Goal: Transaction & Acquisition: Purchase product/service

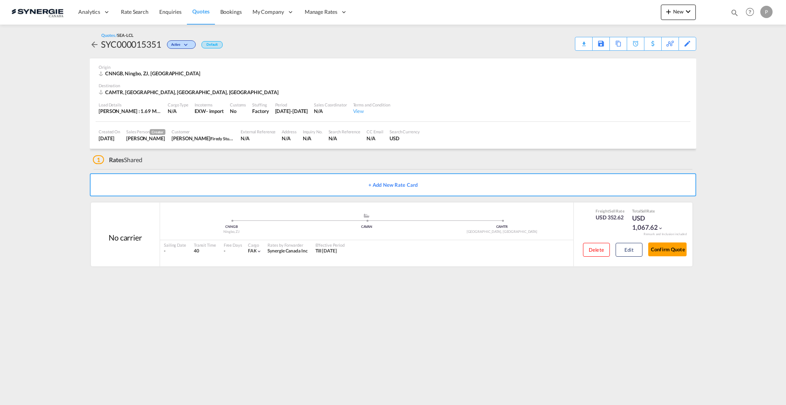
click at [732, 11] on md-icon "icon-magnify" at bounding box center [735, 12] width 8 height 8
click at [611, 12] on select "Bookings Quotes Enquiries" at bounding box center [612, 13] width 36 height 14
click at [407, 3] on div "Bookings Quotes Enquiries Help Resources Product Release P My Profile Logout" at bounding box center [393, 12] width 763 height 24
click at [587, 12] on md-icon "icon-close" at bounding box center [586, 12] width 8 height 8
click at [689, 12] on md-icon "icon-chevron-down" at bounding box center [688, 11] width 9 height 9
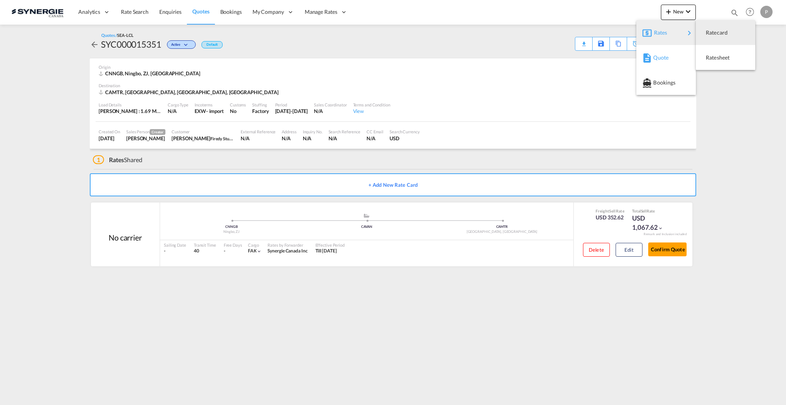
click at [658, 58] on span "Quote" at bounding box center [657, 57] width 8 height 15
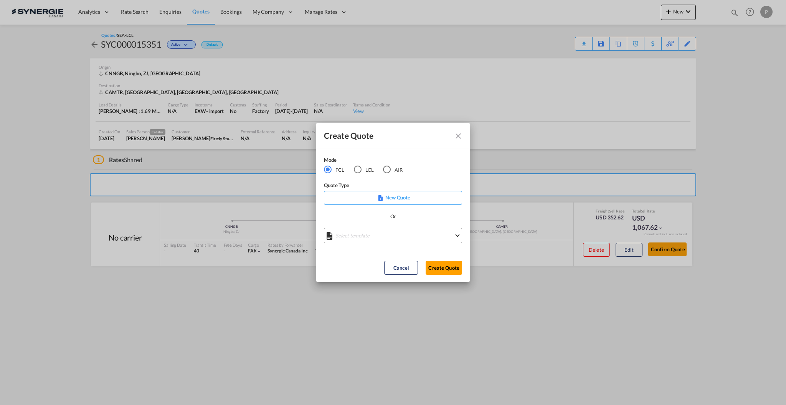
click at [380, 234] on md-select "Select template *NEW* FCL FREEHAND / DAP Pablo Gomez Saldarriaga | 10 Jul 2025 …" at bounding box center [393, 235] width 138 height 15
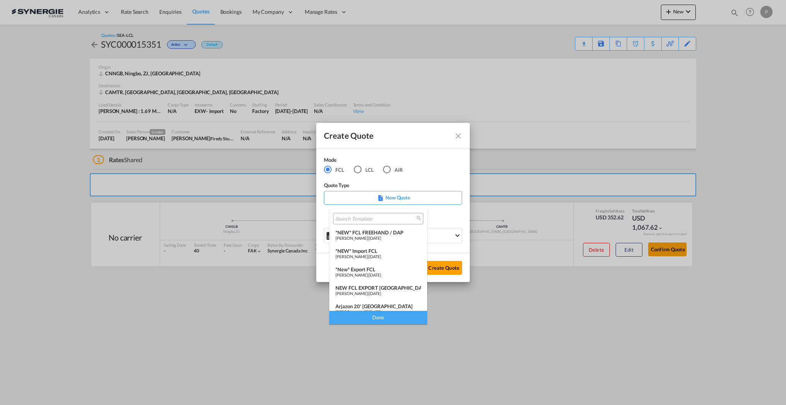
click at [368, 254] on span "[PERSON_NAME]" at bounding box center [352, 256] width 32 height 5
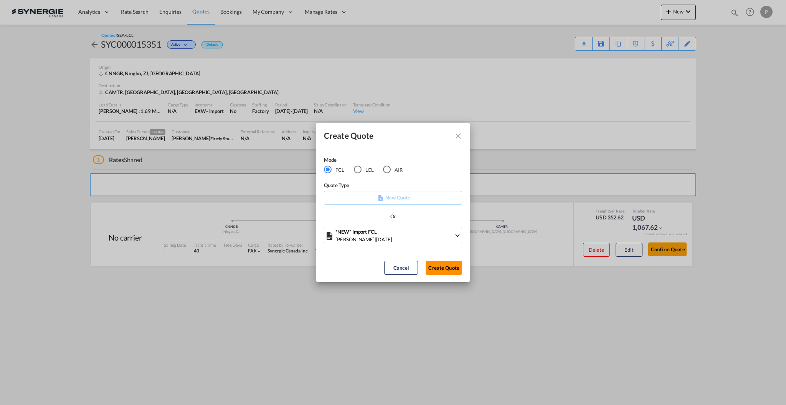
click at [436, 264] on button "Create Quote" at bounding box center [444, 268] width 36 height 14
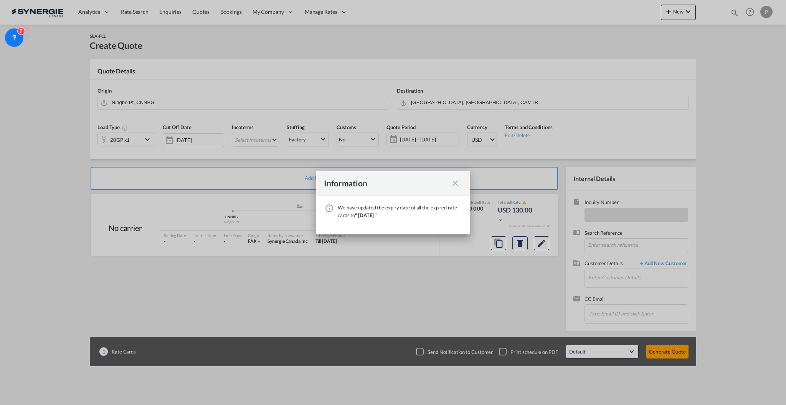
click at [455, 181] on md-icon "icon-close fg-AAA8AD cursor" at bounding box center [455, 183] width 9 height 9
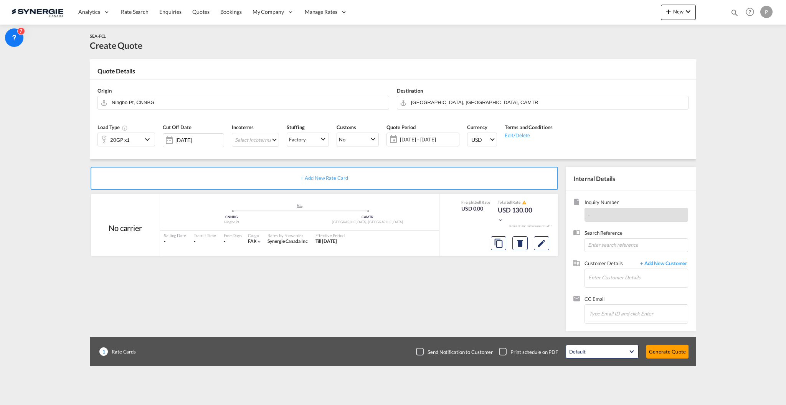
click at [416, 136] on span "[DATE] - [DATE]" at bounding box center [428, 139] width 57 height 7
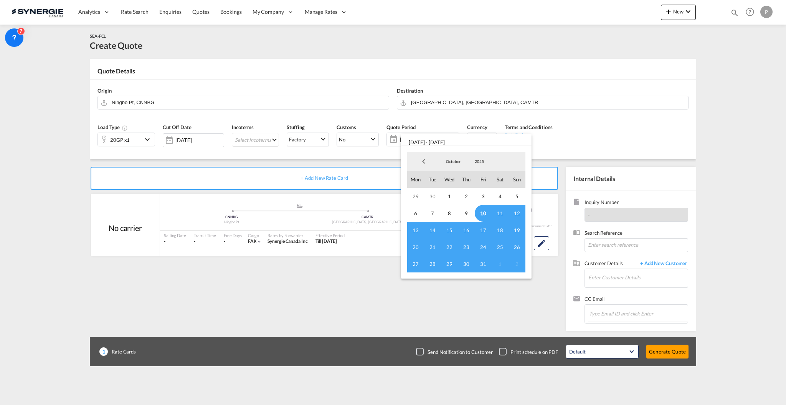
click at [484, 213] on span "10" at bounding box center [483, 213] width 17 height 17
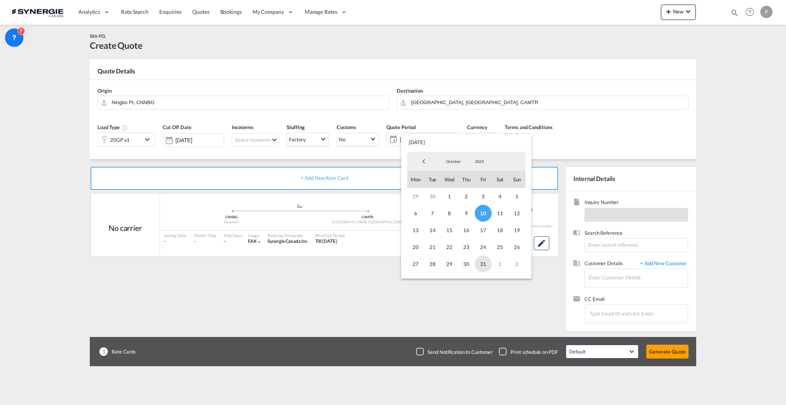
click at [484, 266] on span "31" at bounding box center [483, 263] width 17 height 17
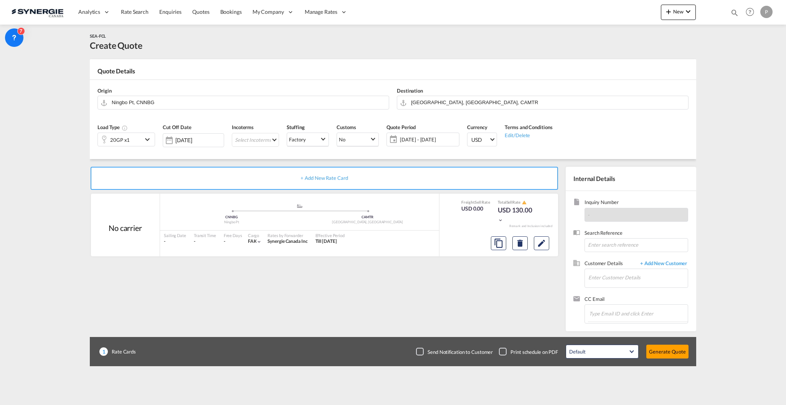
click at [145, 142] on md-icon "icon-chevron-down" at bounding box center [149, 139] width 12 height 9
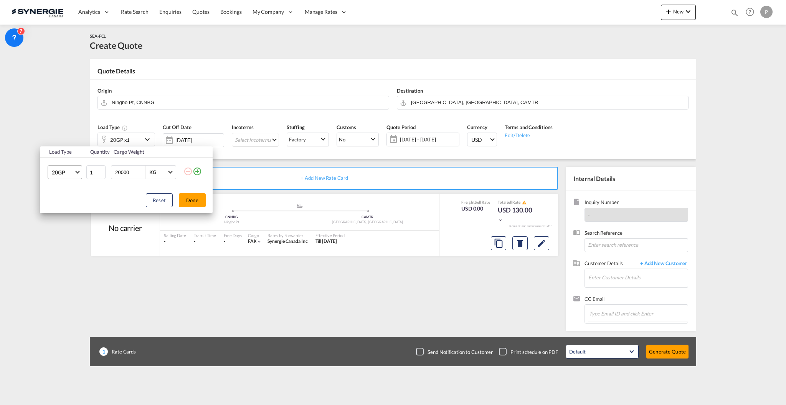
click at [59, 176] on md-select-value "20GP" at bounding box center [66, 171] width 31 height 13
click at [74, 210] on md-option "40HC" at bounding box center [72, 209] width 52 height 18
click at [192, 203] on button "Done" at bounding box center [192, 200] width 27 height 14
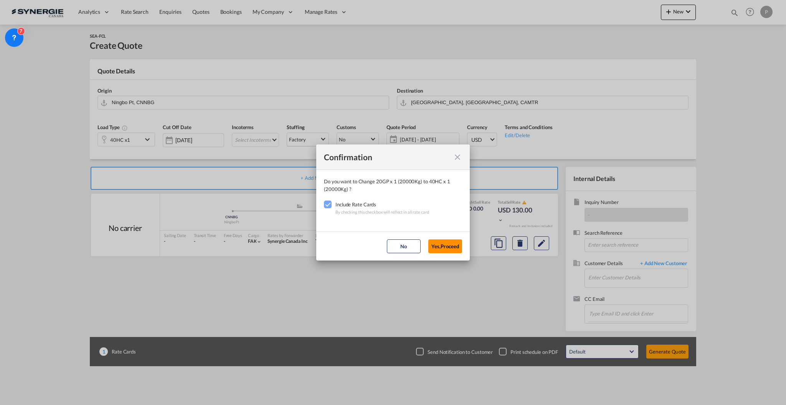
click at [446, 246] on button "Yes,Proceed" at bounding box center [445, 246] width 34 height 14
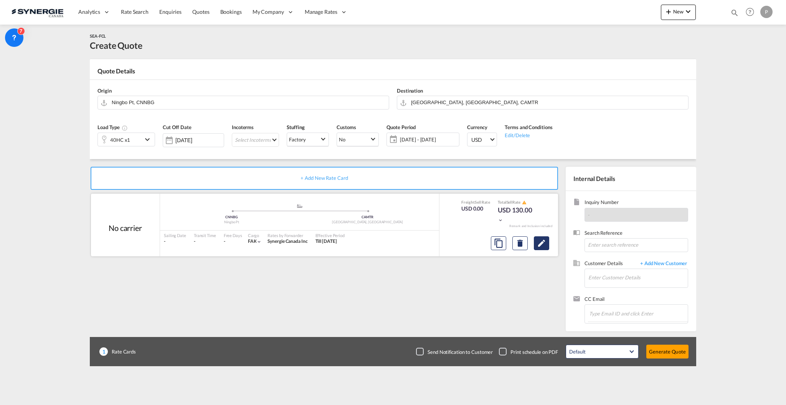
click at [543, 246] on md-icon "Edit" at bounding box center [541, 242] width 9 height 9
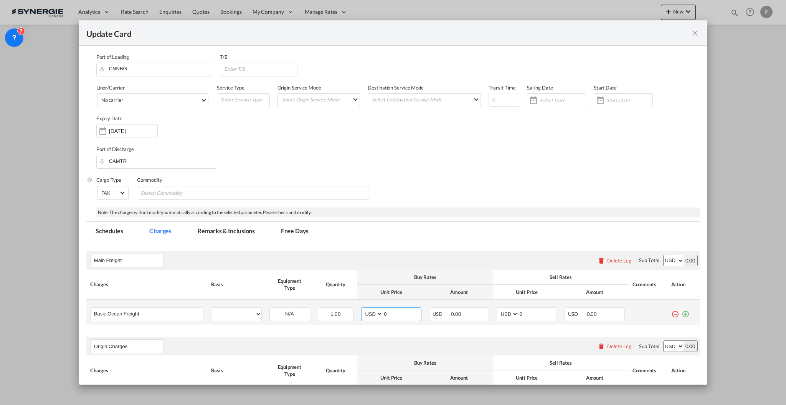
click at [392, 309] on input "0" at bounding box center [402, 313] width 38 height 12
type input "3"
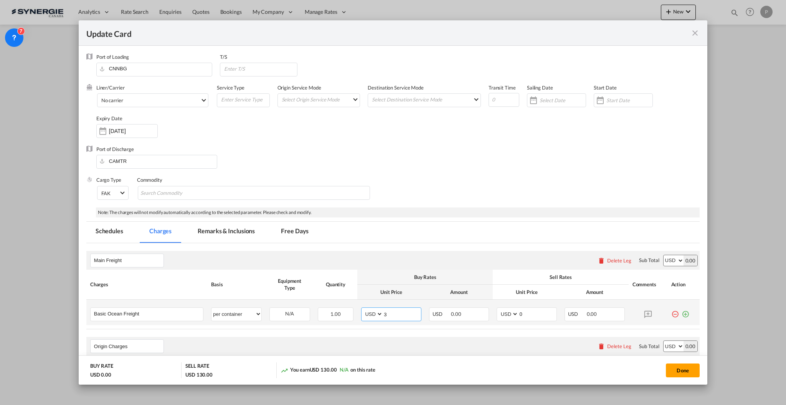
select select "per container"
type input "39"
select select "per container"
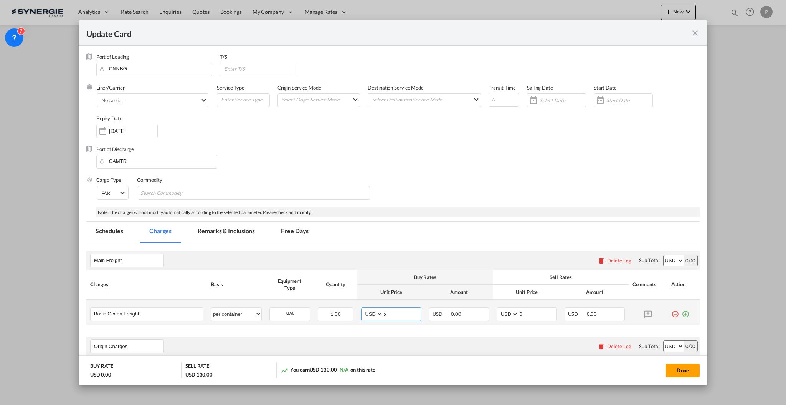
select select "per container"
select select "per B/L"
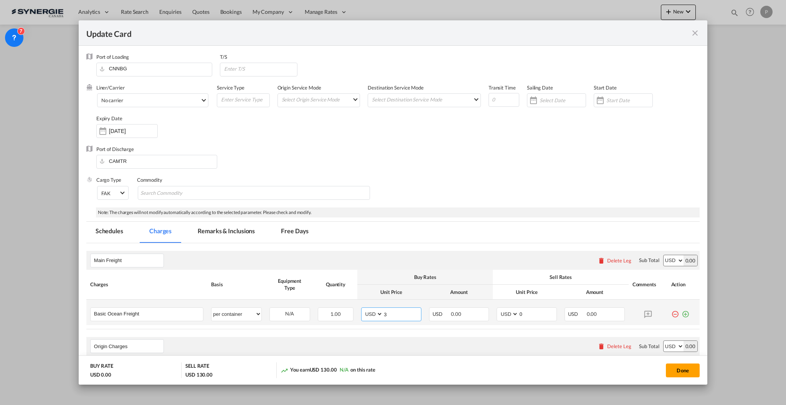
select select "per B/L"
select select "per shipment"
type input "3961"
type input "3"
type input "4300"
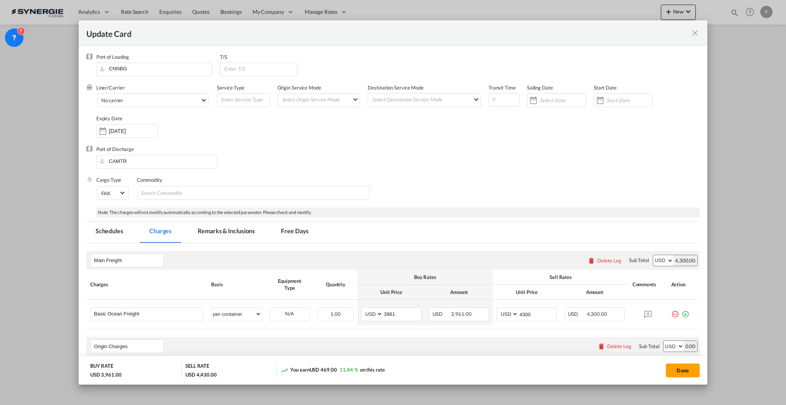
click at [403, 292] on th "Unit Price" at bounding box center [391, 291] width 68 height 15
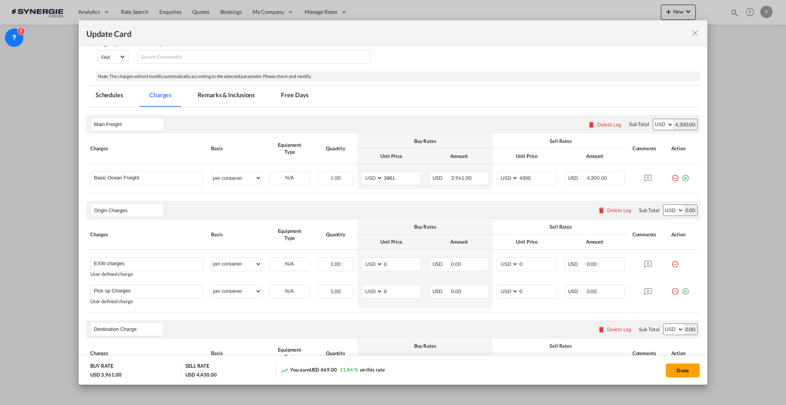
scroll to position [154, 0]
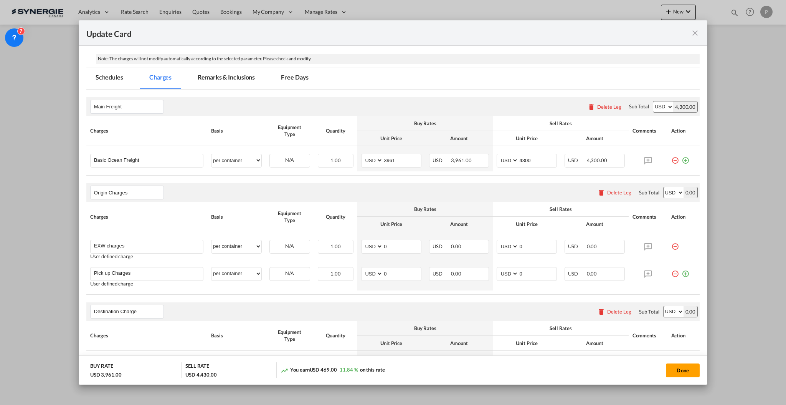
click at [613, 195] on div "Delete Leg" at bounding box center [619, 192] width 24 height 6
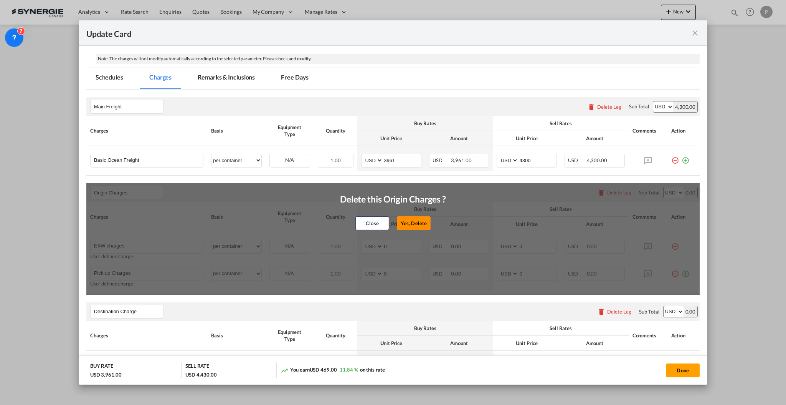
click at [403, 220] on button "Yes, Delete" at bounding box center [414, 223] width 34 height 14
type input "Destination Charge"
type input "Port Fees"
type input "Drayage"
type input "Doc and Handling fees"
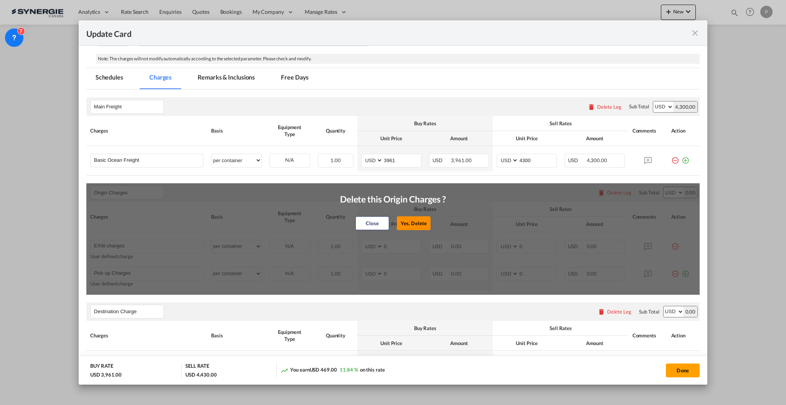
type input "E-manifest"
select select "per B/L"
type input "35"
type input "Doc fee"
select select "per B/L"
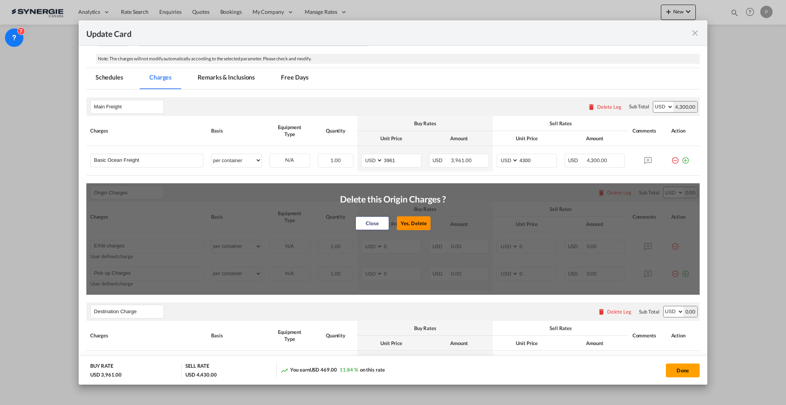
type input "30"
type input "Handling fee"
select select "per B/L"
type input "65"
type input "Cargo Coverage"
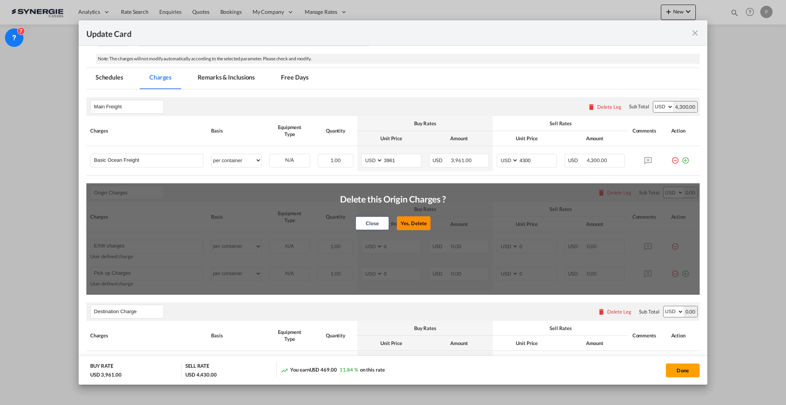
type input "Cargo Coverage - Rate to be confirmed depending on commodity and value Min 50 U…"
select select "per shipment"
type input "0"
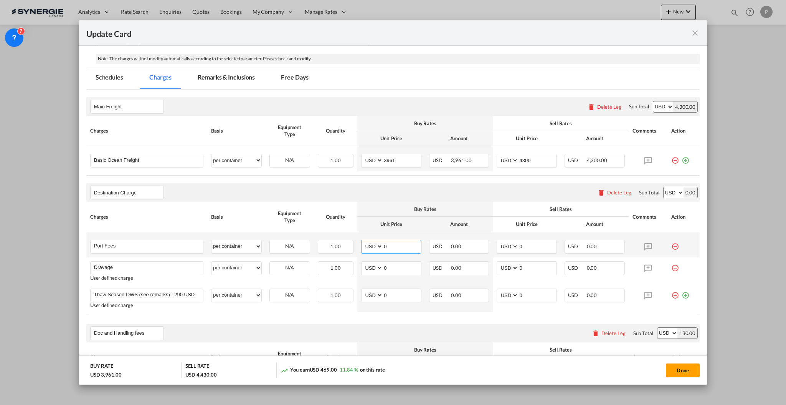
click at [402, 243] on input "0" at bounding box center [402, 246] width 38 height 12
type input "50"
click at [415, 244] on input "50" at bounding box center [402, 246] width 38 height 12
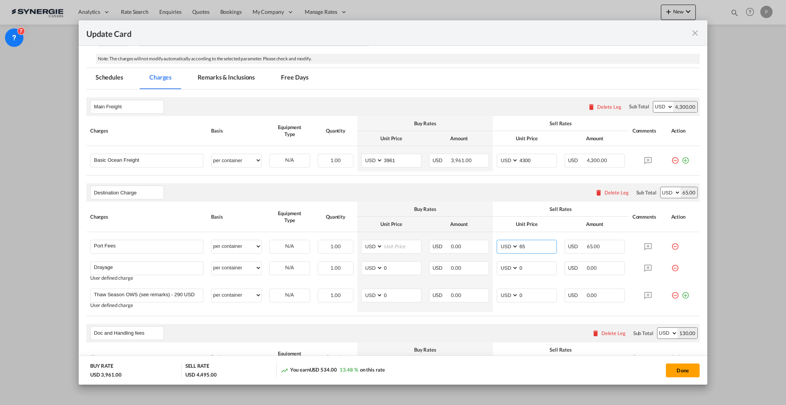
type input "65"
click at [532, 262] on input "0" at bounding box center [538, 267] width 38 height 12
click at [398, 257] on td "AED AFN ALL AMD ANG AOA ARS AUD AWG AZN BAM BBD BDT BGN BHD BIF BMD BND BOB BRL…" at bounding box center [391, 270] width 68 height 27
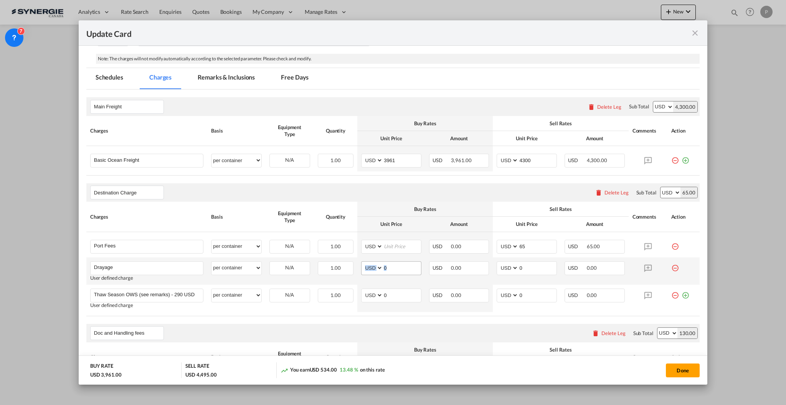
click at [403, 266] on input "0" at bounding box center [402, 267] width 38 height 12
type input "305"
click at [537, 269] on input "0" at bounding box center [538, 267] width 38 height 12
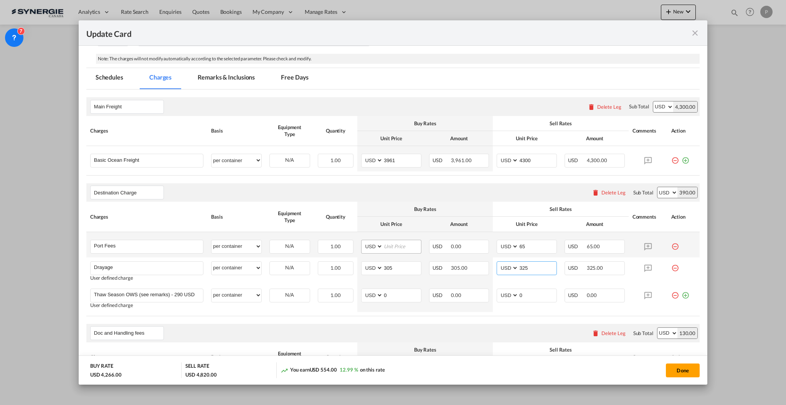
type input "325"
click at [396, 243] on input "Update CardPort of ..." at bounding box center [402, 246] width 38 height 12
type input "0"
click at [671, 295] on md-icon "icon-minus-circle-outline red-400-fg" at bounding box center [675, 292] width 8 height 8
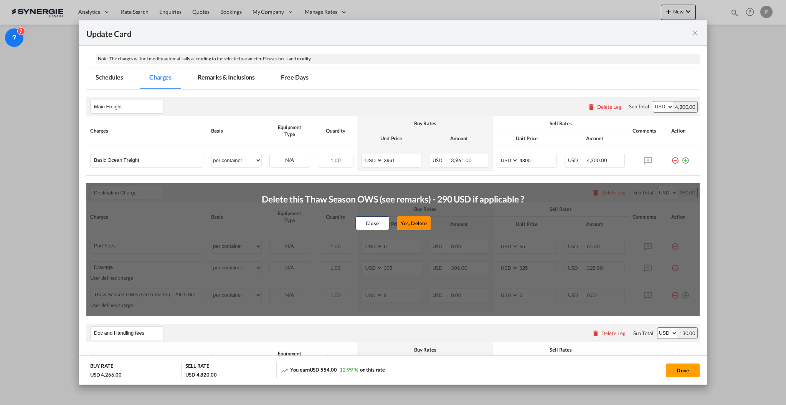
click at [413, 220] on button "Yes, Delete" at bounding box center [414, 223] width 34 height 14
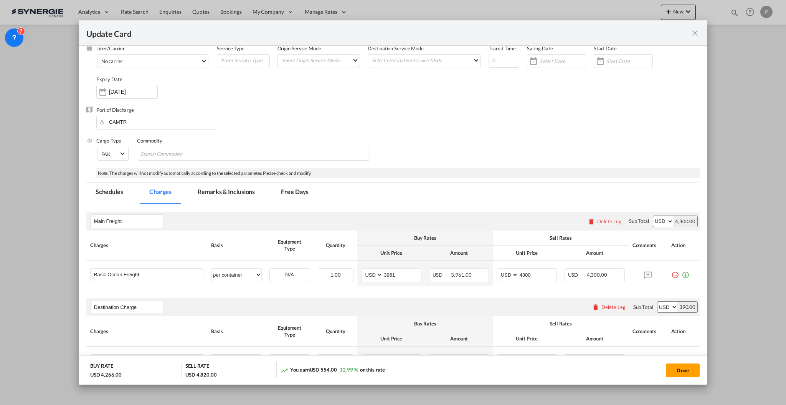
scroll to position [102, 0]
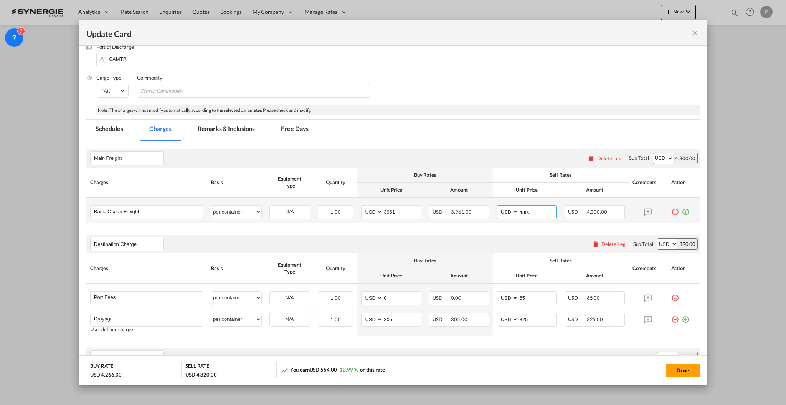
drag, startPoint x: 517, startPoint y: 211, endPoint x: 523, endPoint y: 211, distance: 6.1
click at [523, 211] on input "4300" at bounding box center [538, 211] width 38 height 12
type input "4160"
click at [525, 132] on md-tabs-canvas "Schedules Charges Remarks & Inclusions Free Days Schedules Charges Remarks & In…" at bounding box center [392, 129] width 613 height 21
click at [694, 374] on button "Done" at bounding box center [683, 370] width 34 height 14
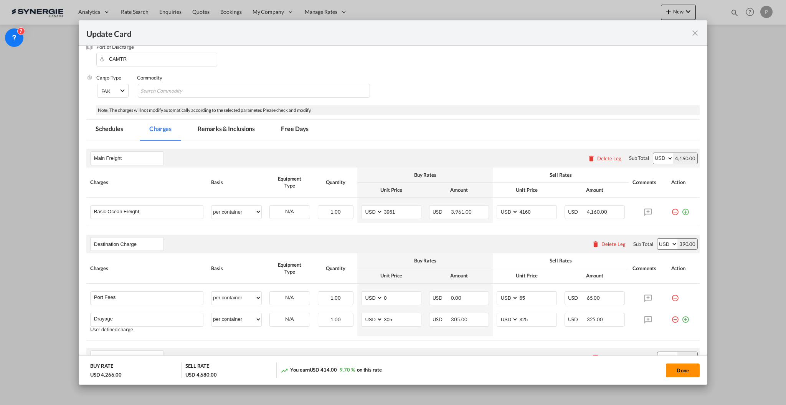
type input "08 Nov 2025"
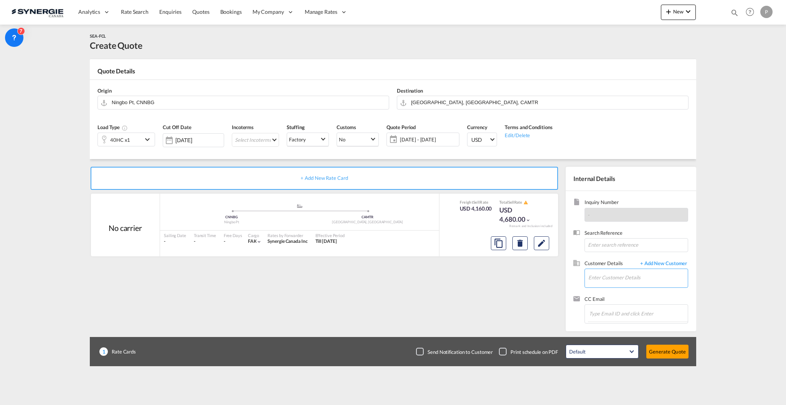
click at [641, 279] on input "Enter Customer Details" at bounding box center [638, 277] width 99 height 17
click at [661, 313] on div "Manish Singh Khati manish @designmehair.com | Designme Hair" at bounding box center [638, 311] width 100 height 21
type input "Designme Hair, Manish Singh Khati, manish@designmehair.com"
click at [667, 347] on button "Generate Quote" at bounding box center [667, 351] width 42 height 14
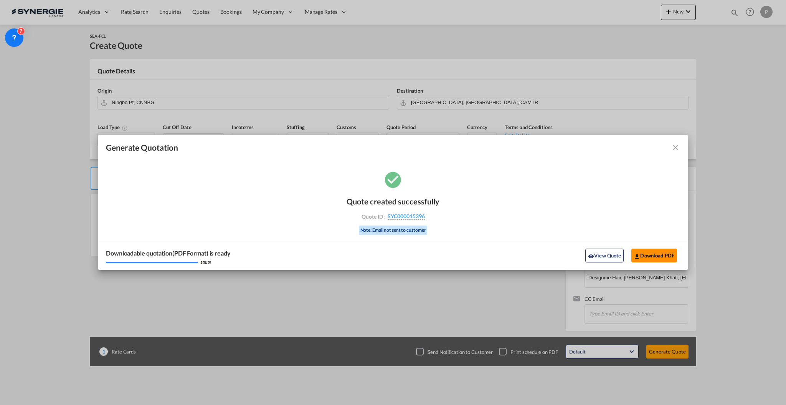
click at [656, 257] on button "Download PDF" at bounding box center [654, 255] width 46 height 14
click at [671, 144] on md-icon "icon-close fg-AAA8AD cursor m-0" at bounding box center [675, 147] width 9 height 9
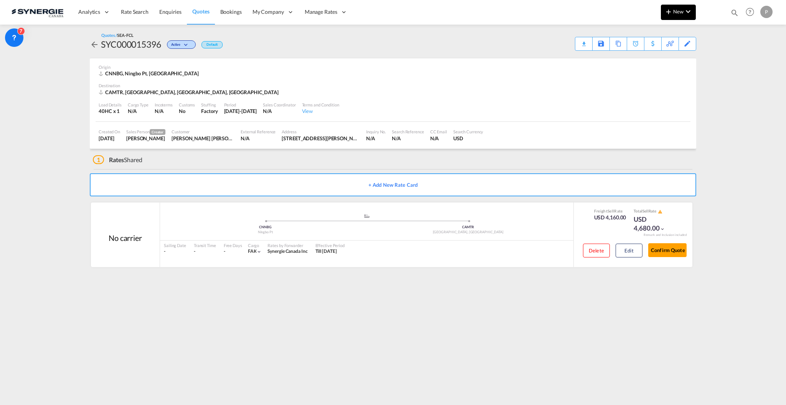
click at [670, 10] on md-icon "icon-plus 400-fg" at bounding box center [668, 11] width 9 height 9
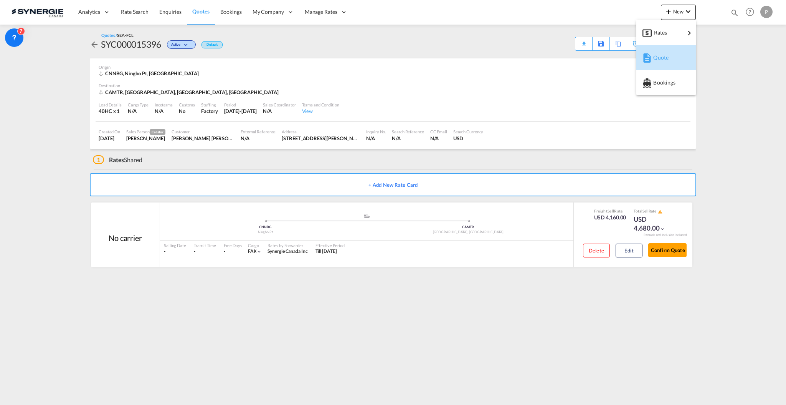
click at [648, 66] on div "button" at bounding box center [646, 57] width 7 height 19
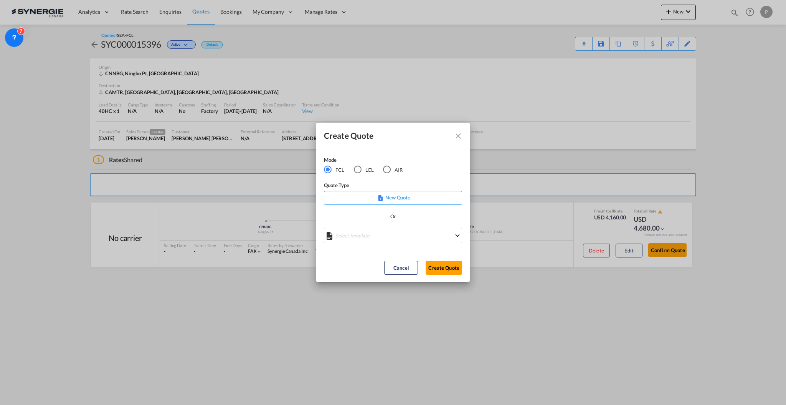
click at [380, 237] on md-select "Select template *NEW* FCL FREEHAND / DAP Pablo Gomez Saldarriaga | 10 Jul 2025 …" at bounding box center [393, 235] width 138 height 15
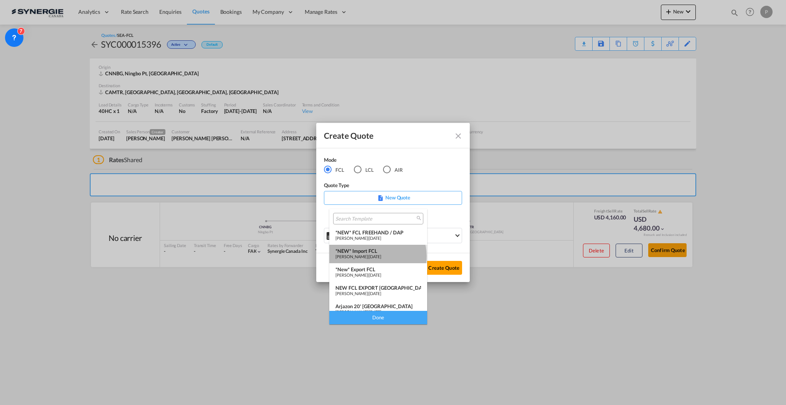
click at [368, 256] on span "[PERSON_NAME]" at bounding box center [352, 256] width 32 height 5
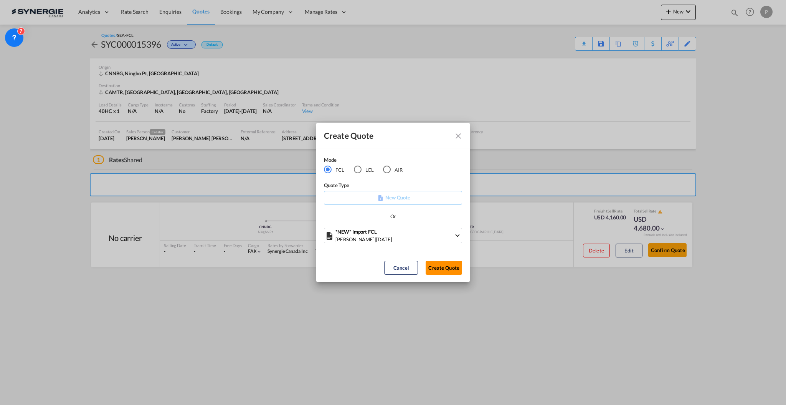
click at [454, 269] on button "Create Quote" at bounding box center [444, 268] width 36 height 14
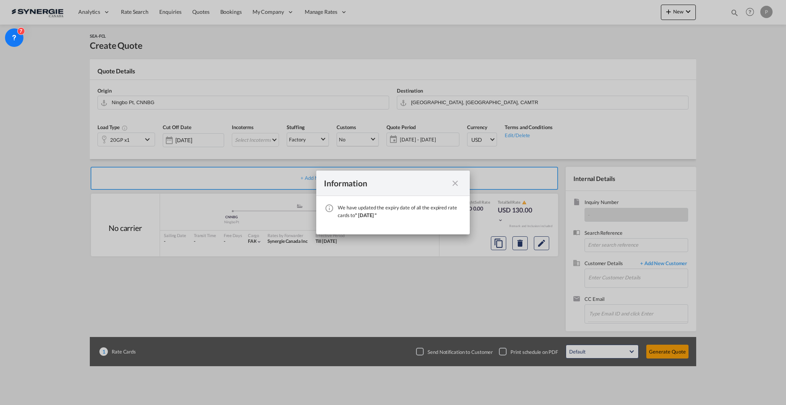
click at [459, 181] on md-icon "icon-close fg-AAA8AD cursor" at bounding box center [455, 183] width 9 height 9
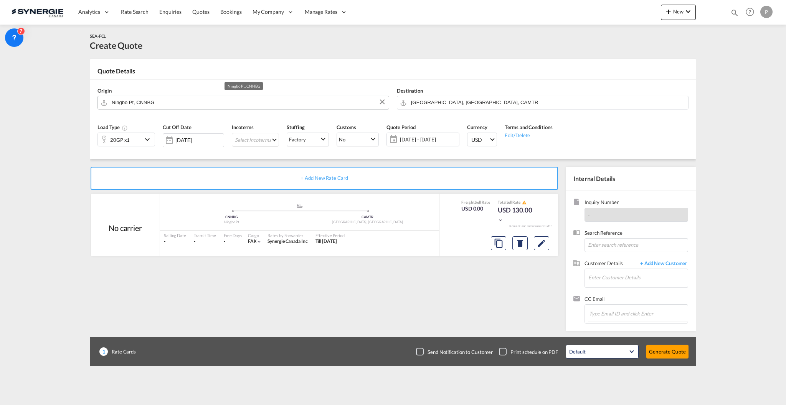
click at [237, 104] on input "Ningbo Pt, CNNBG" at bounding box center [248, 102] width 273 height 13
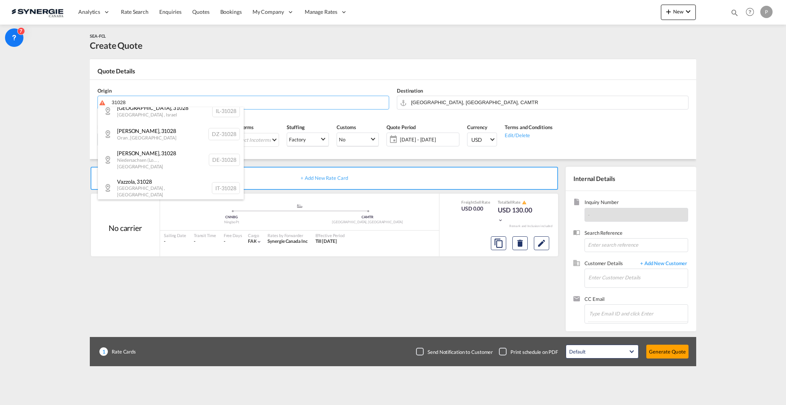
scroll to position [260, 0]
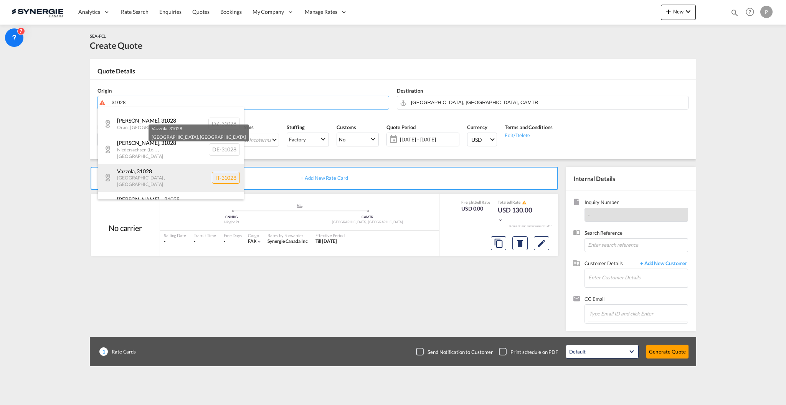
click at [226, 164] on div "Vazzola , 31028 Veneto , Italy IT-31028" at bounding box center [171, 178] width 146 height 28
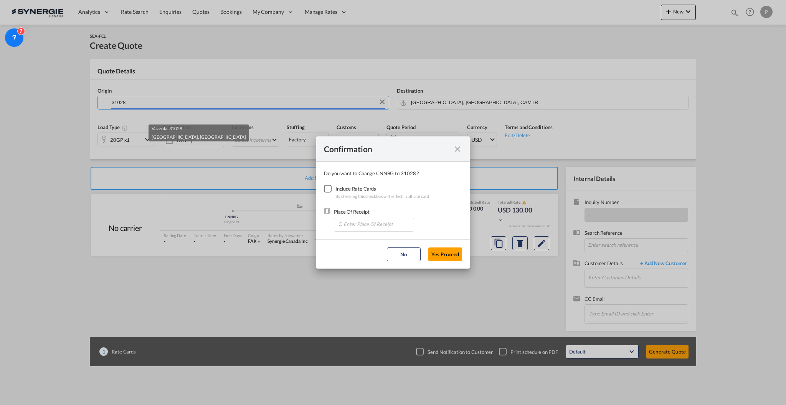
type input "IT-31028, Vazzola, Veneto"
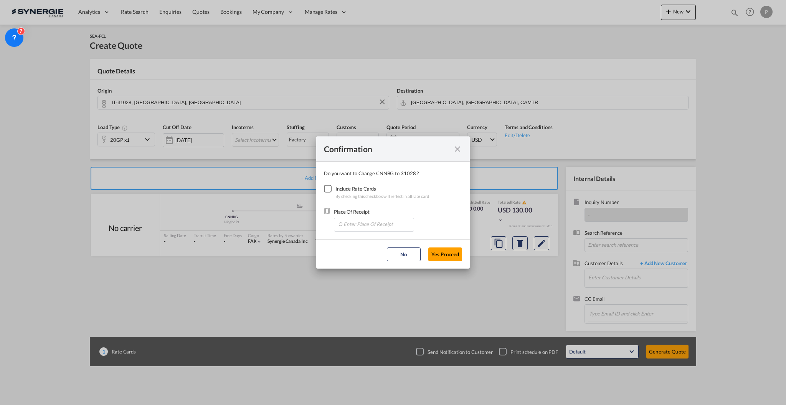
click at [330, 186] on div "Checkbox No Ink" at bounding box center [328, 189] width 8 height 8
click at [373, 221] on input "Enter Place Of Receipt" at bounding box center [376, 224] width 76 height 12
click at [349, 238] on span "ITGOA, Genova (Genoa), Italy, Southern Europe, Europe" at bounding box center [493, 241] width 300 height 7
type input "ITGOA, Genova (Genoa), Italy, Southern Europe, Europe"
click at [454, 251] on button "Yes,Proceed" at bounding box center [445, 254] width 34 height 14
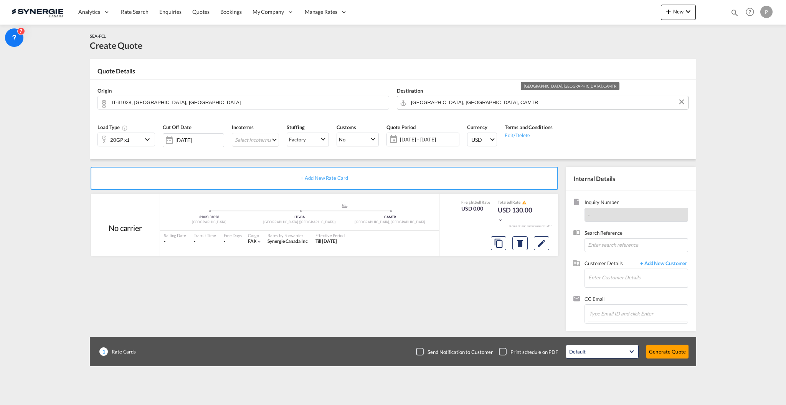
click at [432, 103] on input "Montreal, QC, CAMTR" at bounding box center [547, 102] width 273 height 13
click at [119, 137] on div "20GP x1" at bounding box center [120, 139] width 20 height 11
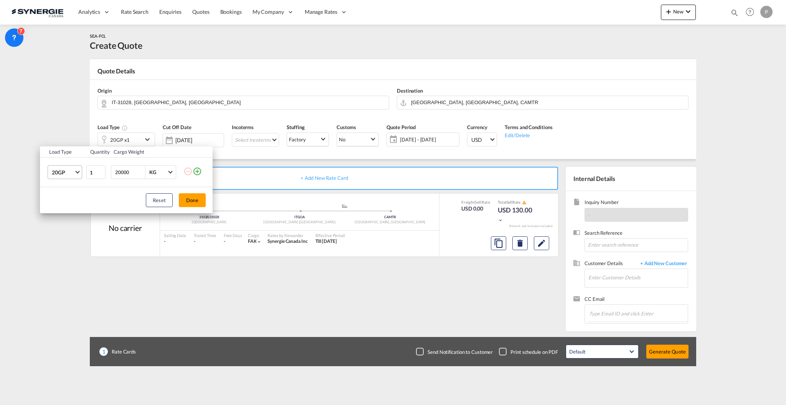
click at [78, 174] on md-select-value "20GP" at bounding box center [66, 171] width 31 height 13
click at [71, 210] on md-option "40HC" at bounding box center [72, 209] width 52 height 18
click at [187, 201] on button "Done" at bounding box center [192, 200] width 27 height 14
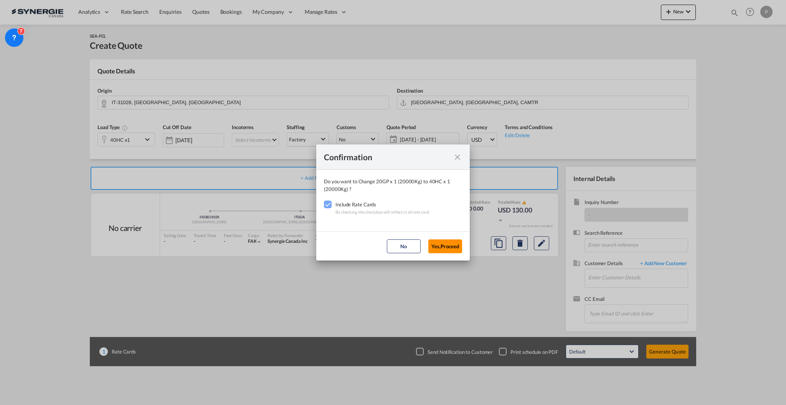
click at [445, 252] on button "Yes,Proceed" at bounding box center [445, 246] width 34 height 14
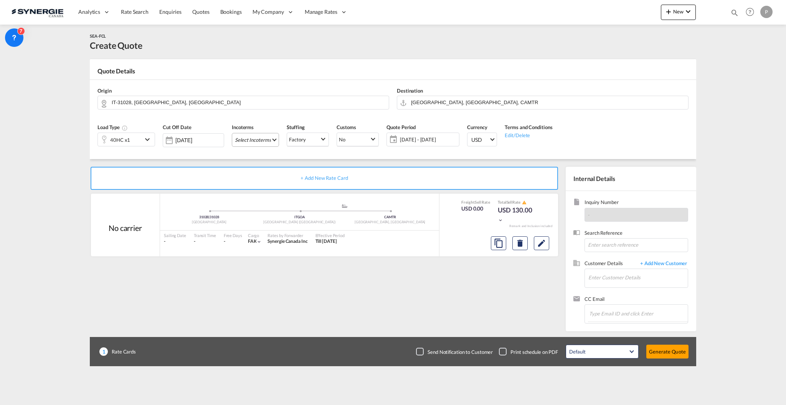
click at [274, 139] on md-select "Select Incoterms DAP - import Delivered at Place CIP - import Carriage and Insu…" at bounding box center [255, 140] width 47 height 14
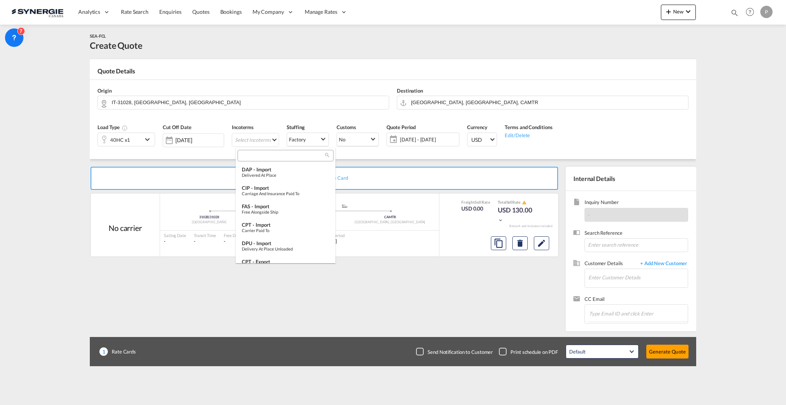
click at [278, 151] on div at bounding box center [286, 156] width 96 height 12
click at [279, 157] on input "search" at bounding box center [282, 155] width 85 height 7
type input "r"
type input "exw"
click at [282, 185] on div "EXW - import" at bounding box center [286, 188] width 88 height 6
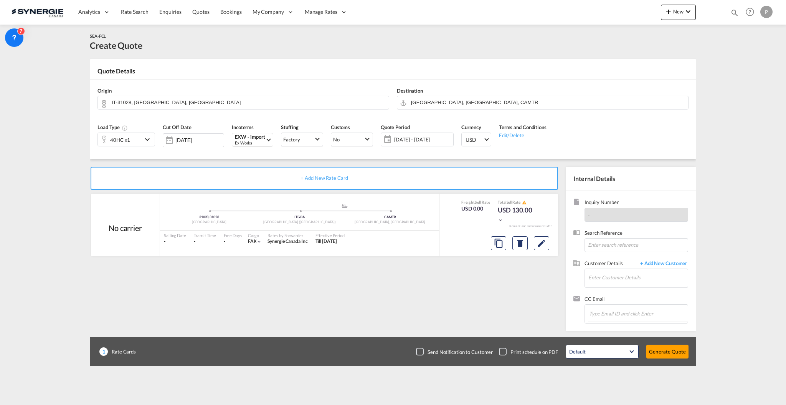
click at [444, 138] on span "10 Oct - 09 Nov 2025" at bounding box center [422, 139] width 57 height 7
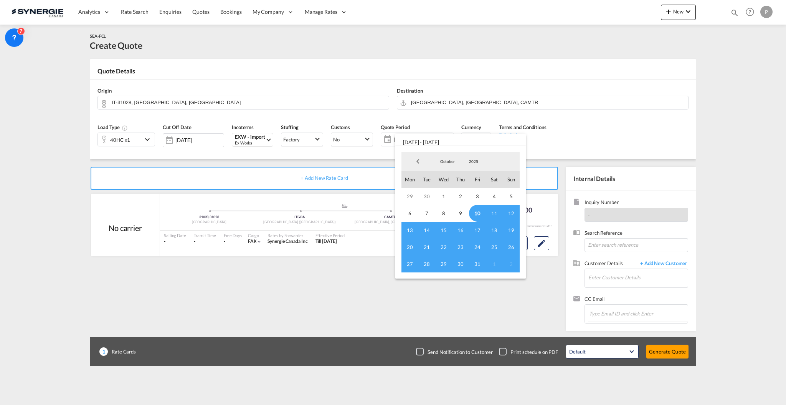
click at [476, 213] on span "10" at bounding box center [477, 213] width 17 height 17
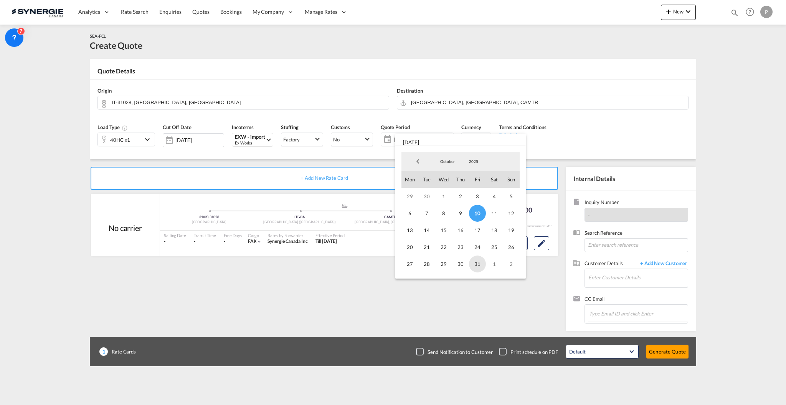
click at [478, 260] on span "31" at bounding box center [477, 263] width 17 height 17
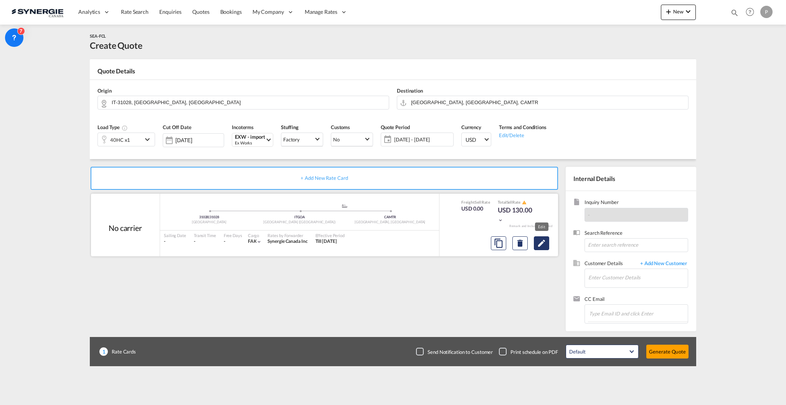
click at [542, 244] on md-icon "Edit" at bounding box center [541, 242] width 9 height 9
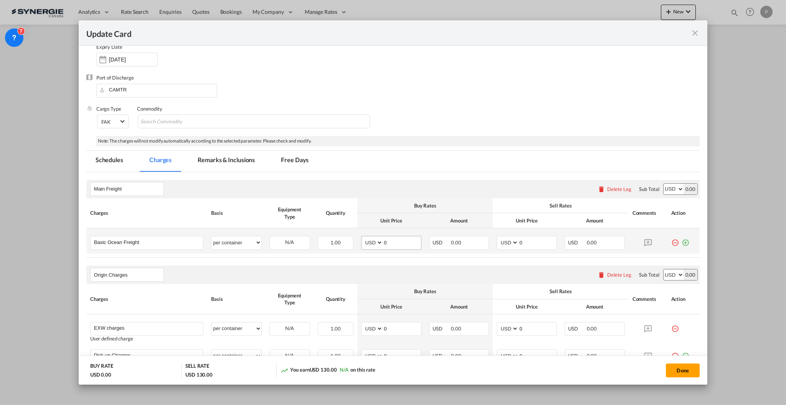
scroll to position [102, 0]
click at [407, 244] on input "0" at bounding box center [402, 242] width 38 height 12
click at [396, 237] on input "0" at bounding box center [402, 242] width 38 height 12
click at [410, 237] on input "0" at bounding box center [402, 242] width 38 height 12
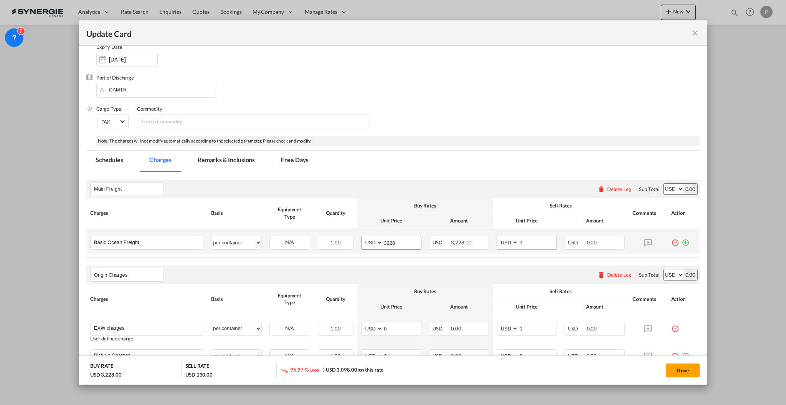
type input "3228"
click at [527, 244] on input "0" at bounding box center [538, 242] width 38 height 12
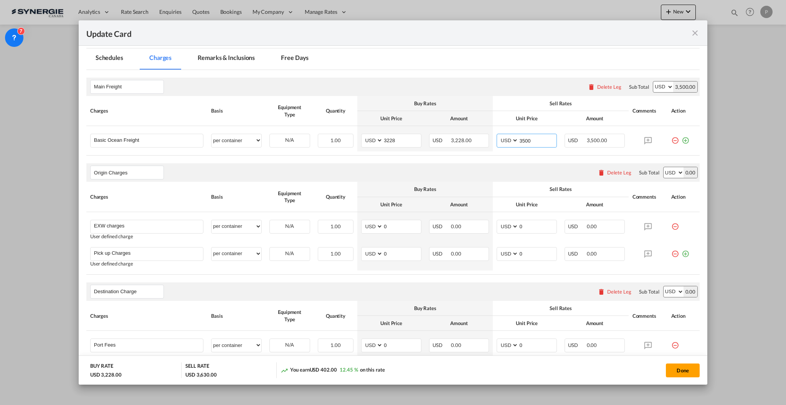
scroll to position [205, 0]
type input "3500"
click at [399, 230] on input "0" at bounding box center [402, 226] width 38 height 12
click at [408, 227] on input "0" at bounding box center [402, 226] width 38 height 12
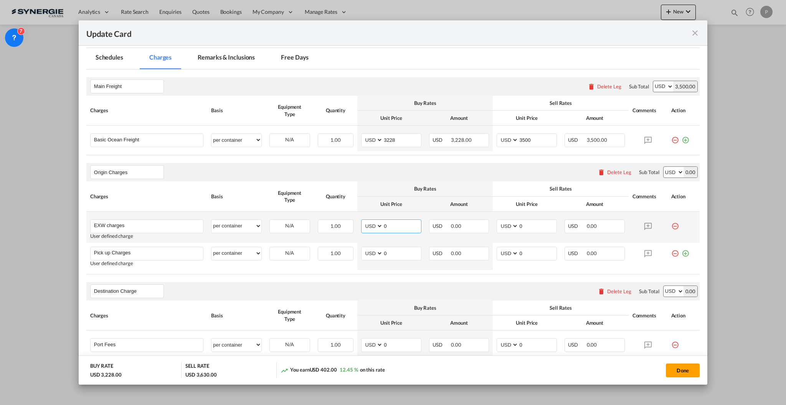
click at [408, 227] on input "0" at bounding box center [402, 226] width 38 height 12
type input "240"
click at [537, 218] on td "AED AFN ALL AMD ANG AOA ARS AUD AWG AZN BAM BBD BDT BGN BHD BIF BMD BND BOB BRL…" at bounding box center [527, 227] width 68 height 31
click at [537, 223] on input "0" at bounding box center [538, 226] width 38 height 12
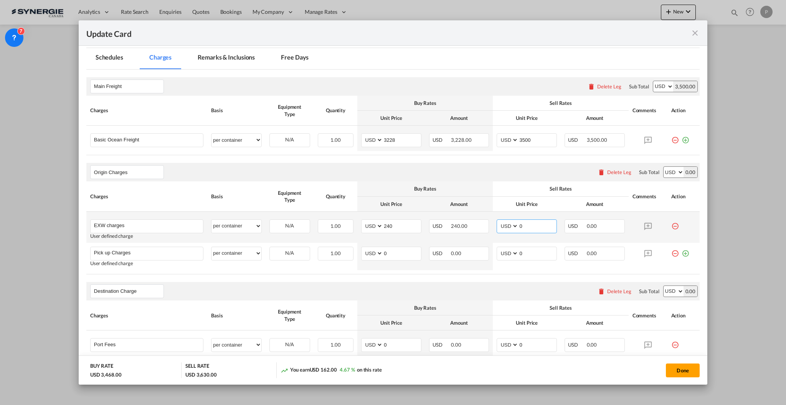
click at [537, 223] on input "0" at bounding box center [538, 226] width 38 height 12
type input "265"
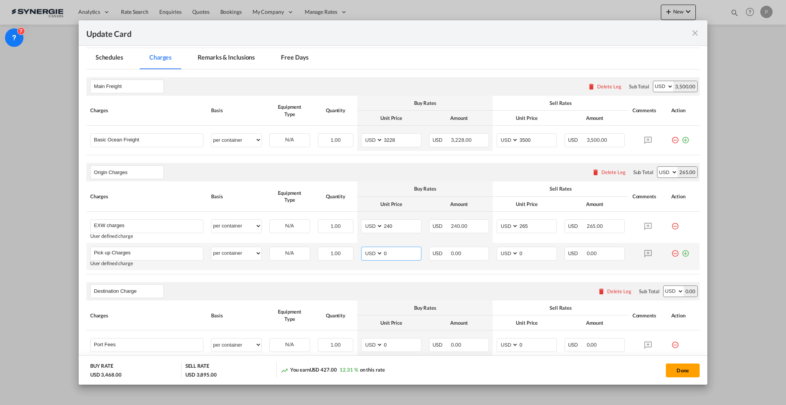
click at [392, 253] on input "0" at bounding box center [402, 253] width 38 height 12
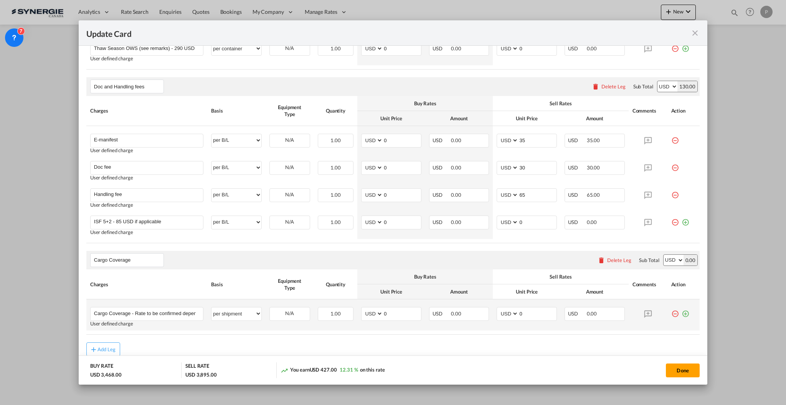
scroll to position [583, 0]
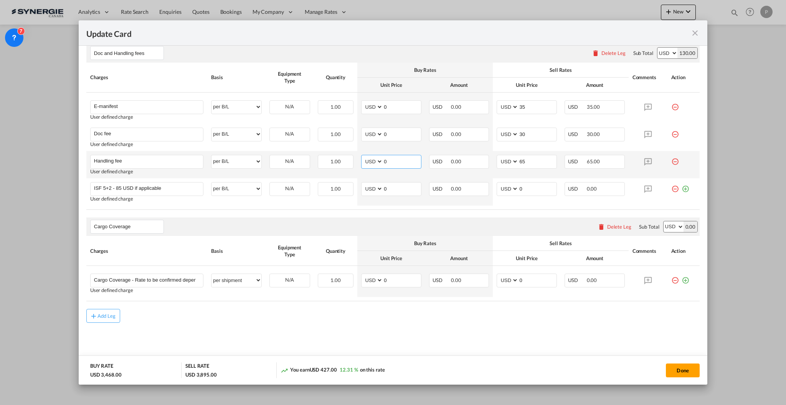
click at [391, 161] on input "0" at bounding box center [402, 161] width 38 height 12
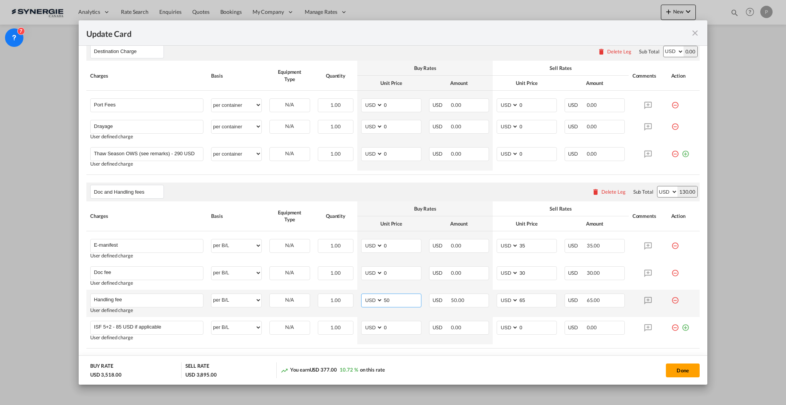
scroll to position [429, 0]
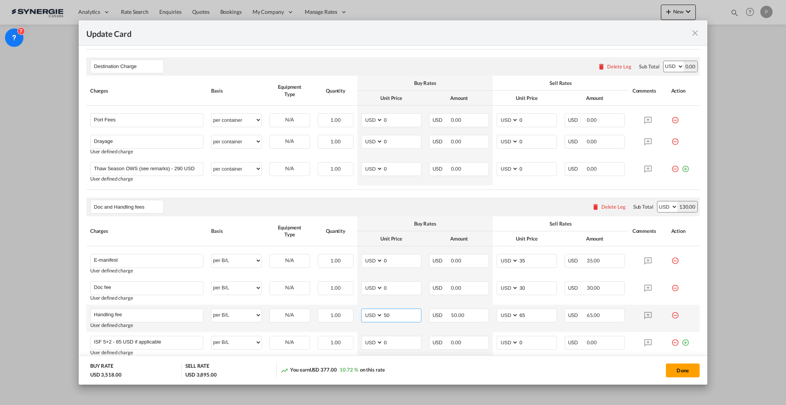
type input "50"
click at [391, 161] on td "AED AFN ALL AMD ANG AOA ARS AUD AWG AZN BAM BBD BDT BGN BHD BIF BMD BND BOB BRL…" at bounding box center [391, 171] width 68 height 27
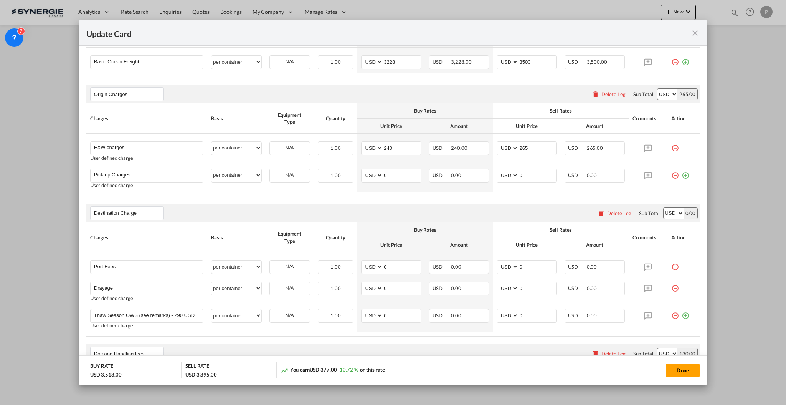
scroll to position [276, 0]
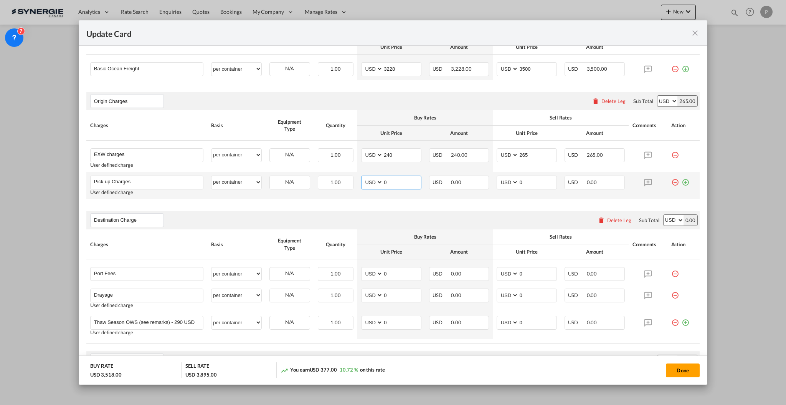
click at [388, 179] on input "0" at bounding box center [402, 182] width 38 height 12
type input "936"
type input "1000"
click at [438, 133] on th "Amount" at bounding box center [459, 133] width 68 height 15
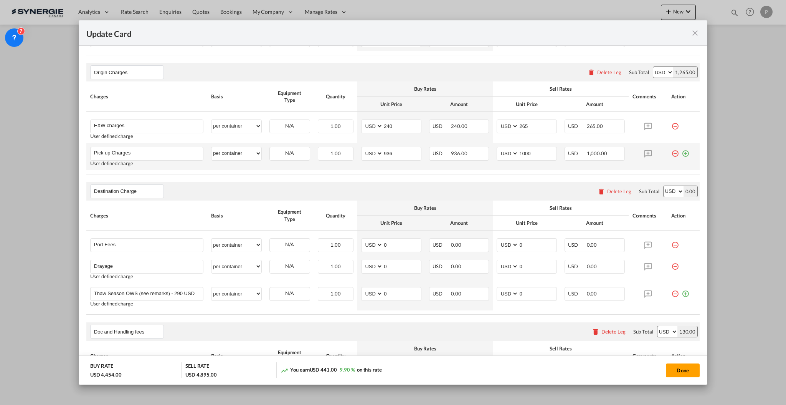
scroll to position [327, 0]
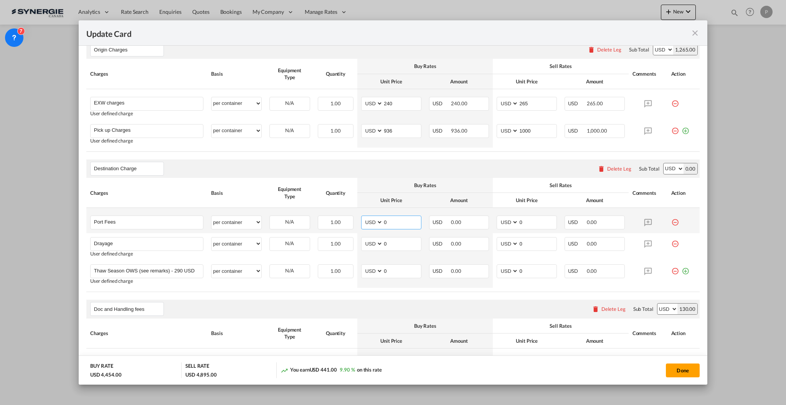
click at [410, 216] on input "0" at bounding box center [402, 222] width 38 height 12
type input "50"
type input "65"
click at [392, 245] on input "0" at bounding box center [402, 243] width 38 height 12
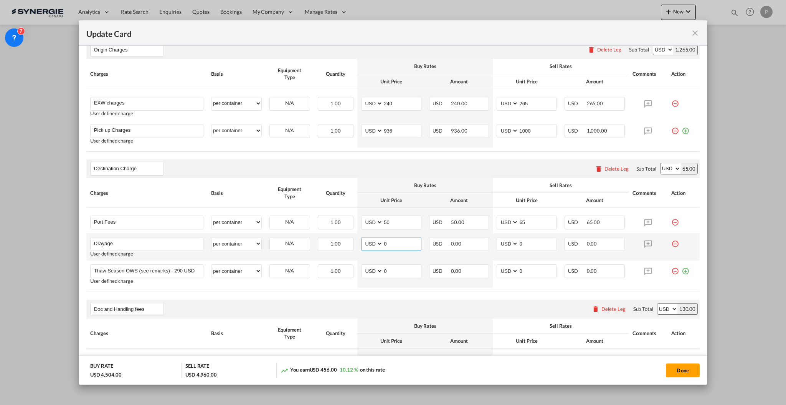
click at [392, 245] on input "0" at bounding box center [402, 243] width 38 height 12
type input "380"
type input "430"
click at [671, 272] on md-icon "icon-minus-circle-outline red-400-fg" at bounding box center [675, 268] width 8 height 8
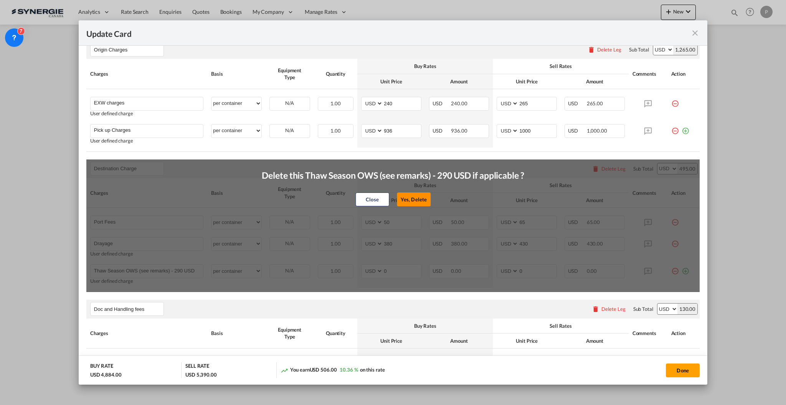
click at [421, 196] on button "Yes, Delete" at bounding box center [414, 199] width 34 height 14
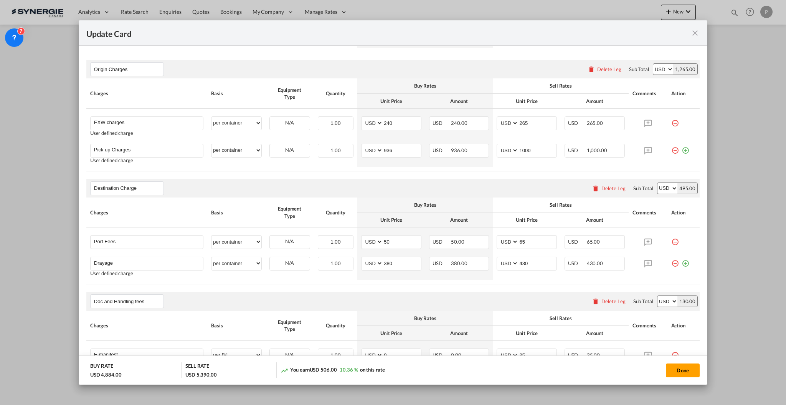
scroll to position [276, 0]
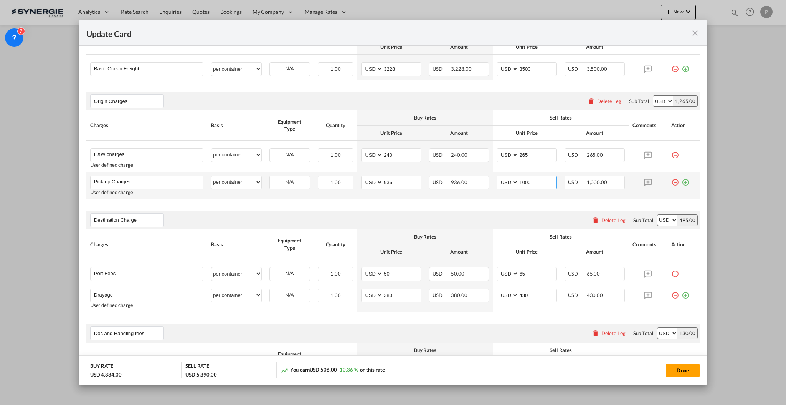
click at [534, 180] on input "1000" at bounding box center [538, 182] width 38 height 12
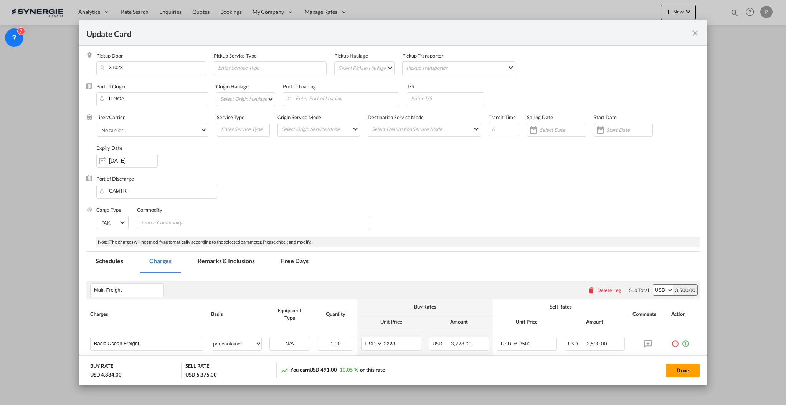
scroll to position [0, 0]
type input "985"
click at [507, 133] on input "Update CardPickup Door ..." at bounding box center [504, 131] width 31 height 14
type input "22"
click at [481, 173] on div "Liner/Carrier No carrier Atlantic Container Line (ACL) Baker Transport (GB) | D…" at bounding box center [397, 145] width 603 height 61
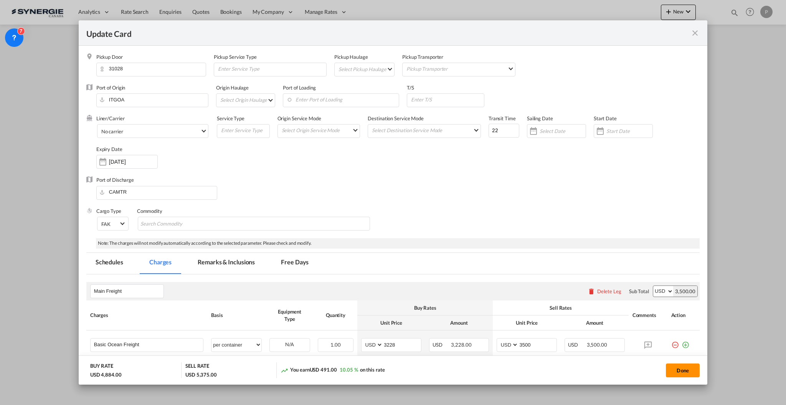
click at [686, 368] on button "Done" at bounding box center [683, 370] width 34 height 14
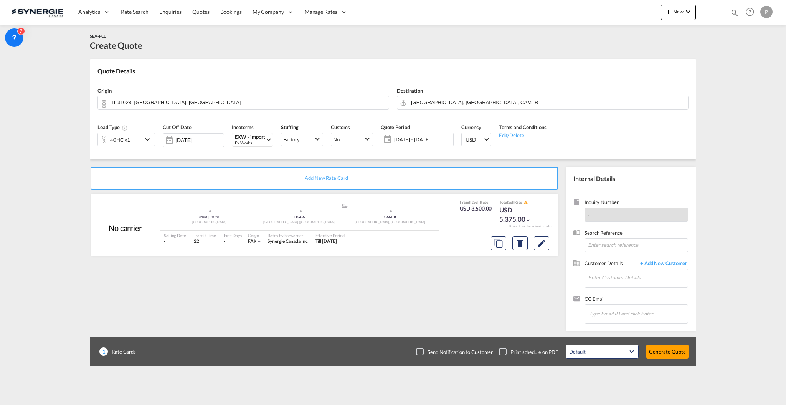
type input "08 Nov 2025"
click at [465, 99] on input "Montreal, QC, CAMTR" at bounding box center [547, 102] width 273 height 13
click at [463, 115] on div "Blainville, QC, L... , J7C Quebec / Québec Canada CA-J7C" at bounding box center [470, 127] width 146 height 40
type input "CA-J7C, Blainville, QC, Lorraine, QC, Quebec / Québec"
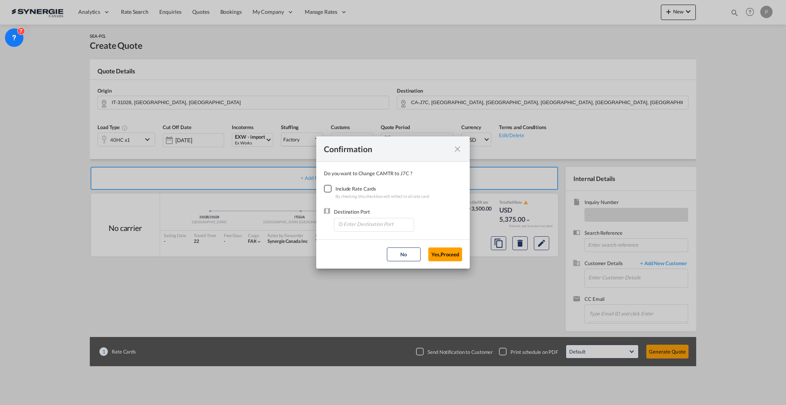
click at [324, 192] on div "Checkbox No Ink" at bounding box center [328, 189] width 8 height 8
click at [367, 236] on md-dialog-content "Do you want to Change CAMTR to J7C ? Include Rate Cards By checking this checkb…" at bounding box center [393, 201] width 154 height 78
click at [369, 222] on input "Enter Destination Port" at bounding box center [376, 224] width 76 height 12
click at [363, 260] on span "CAMTR, Montreal, QC, Canada, North America, Americas" at bounding box center [493, 259] width 301 height 7
type input "CAMTR, Montreal, QC, Canada, North America, Americas"
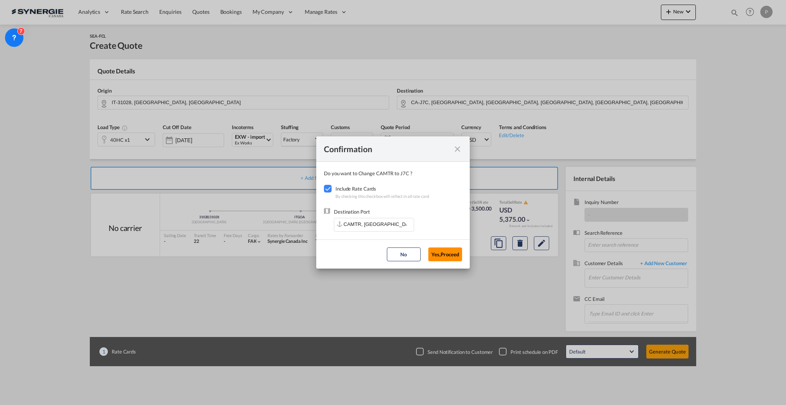
click at [449, 258] on button "Yes,Proceed" at bounding box center [445, 254] width 34 height 14
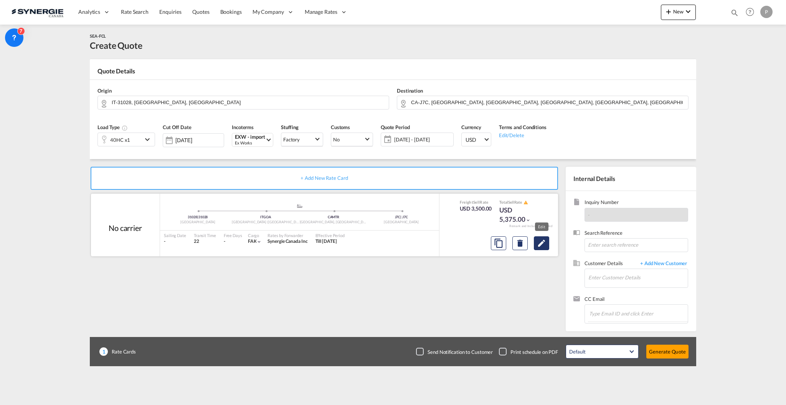
click at [547, 245] on button "Edit" at bounding box center [541, 243] width 15 height 14
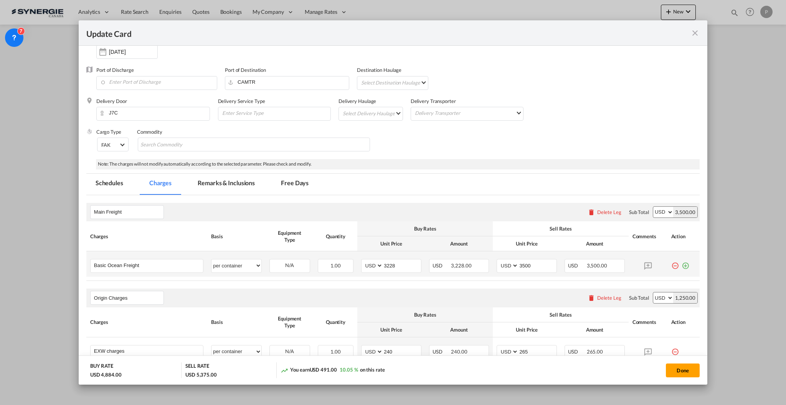
scroll to position [205, 0]
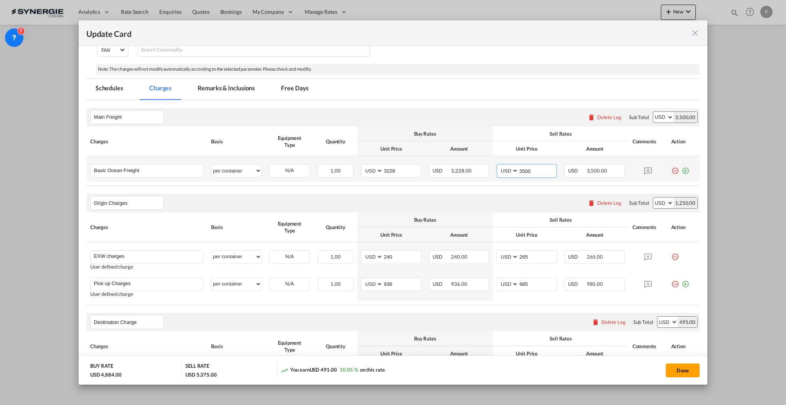
click at [522, 170] on input "3500" at bounding box center [538, 170] width 38 height 12
type input "3455"
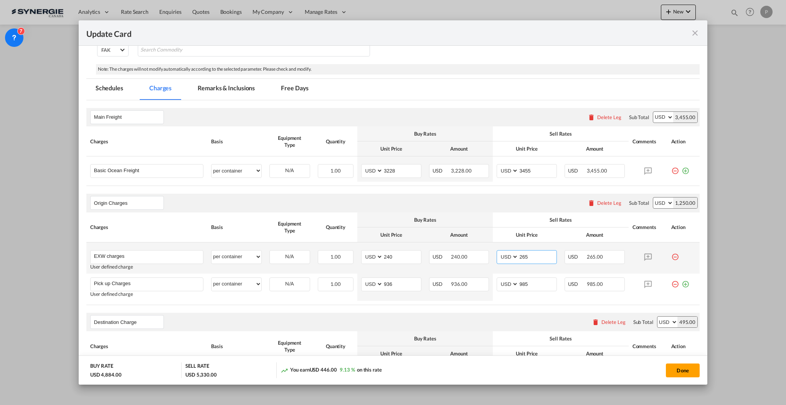
click at [525, 255] on input "265" at bounding box center [538, 256] width 38 height 12
type input "260"
click at [524, 288] on input "985" at bounding box center [538, 284] width 38 height 12
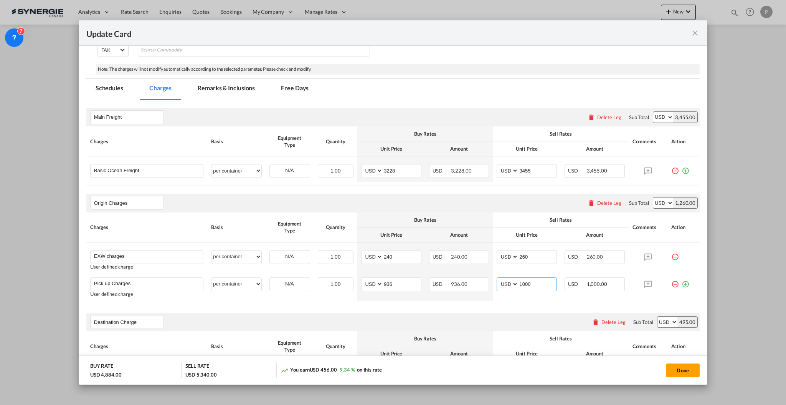
type input "1000"
click at [235, 88] on md-tab-item "Remarks & Inclusions" at bounding box center [226, 89] width 76 height 21
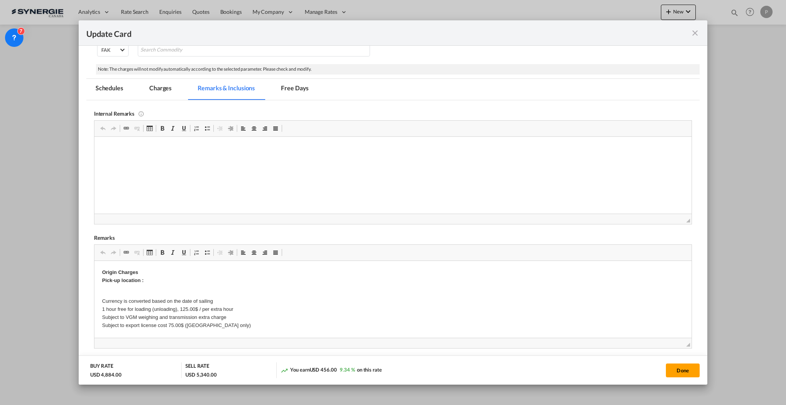
scroll to position [0, 0]
click at [132, 147] on p "Based on Ultramar: https://app.frontapp.com/inboxes/teammates/6847055/inbox/ope…" at bounding box center [393, 148] width 582 height 8
click at [134, 160] on html "Based on Euromar: https://app.frontapp.com/inboxes/teammates/6847055/inbox/open…" at bounding box center [392, 147] width 597 height 23
click at [512, 154] on html "Based on Euromar: https://app.frontapp.com/inboxes/teammates/6847055/inbox/open…" at bounding box center [392, 147] width 597 height 23
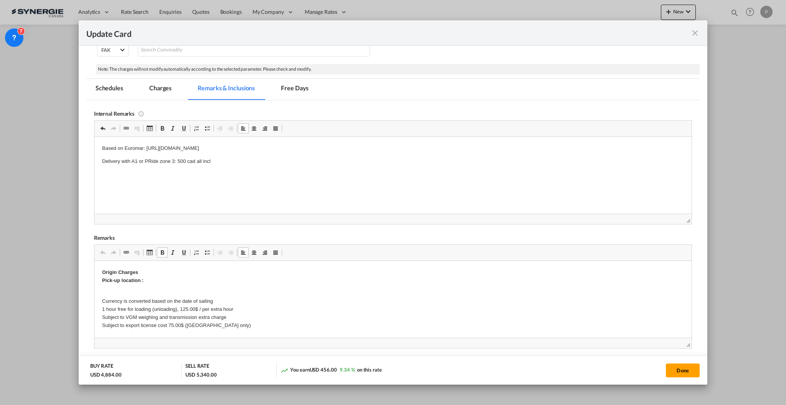
click at [162, 279] on p "Origin Charges Pick-up location :" at bounding box center [393, 276] width 582 height 16
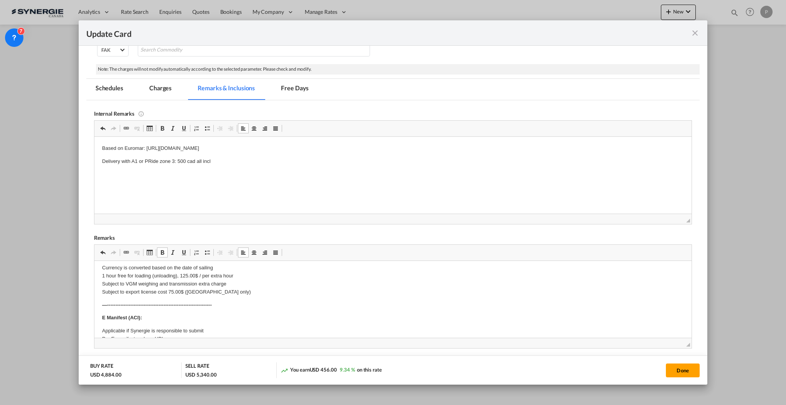
scroll to position [51, 0]
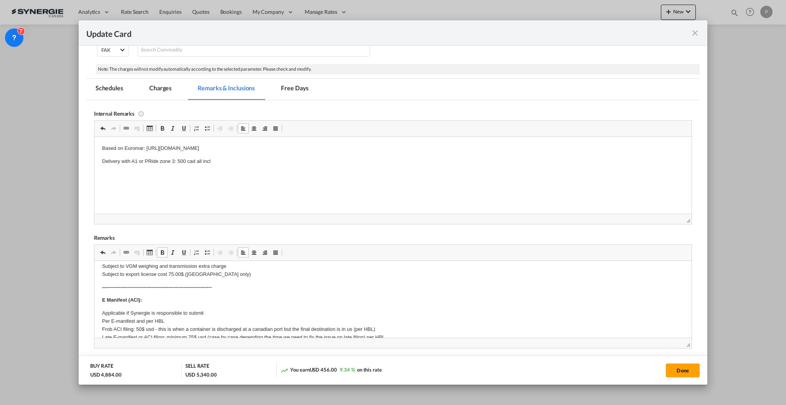
click at [179, 273] on p "Currency is converted based on the date of sailing 1 hour free for loading (unl…" at bounding box center [393, 258] width 582 height 40
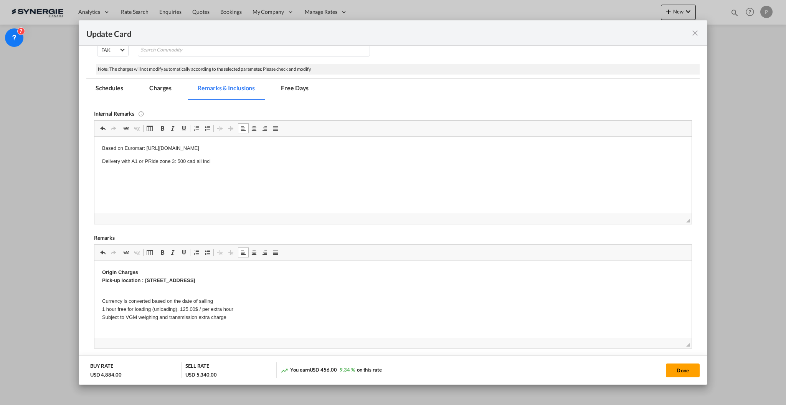
click at [102, 307] on p "Currency is converted based on the date of sailing 1 hour free for loading (unl…" at bounding box center [393, 309] width 582 height 40
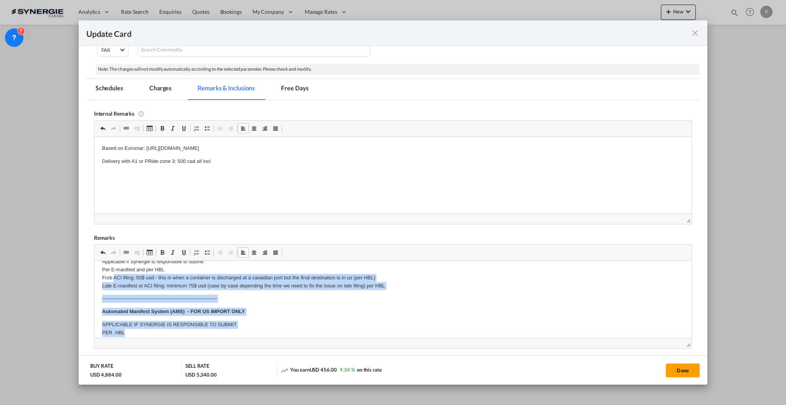
scroll to position [102, 0]
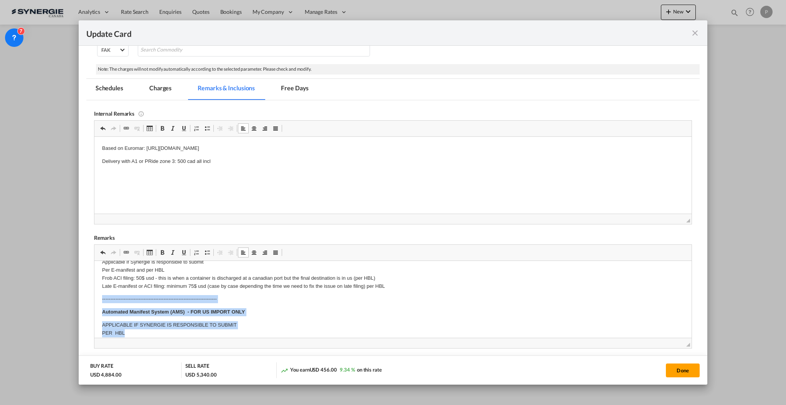
drag, startPoint x: 135, startPoint y: 281, endPoint x: 96, endPoint y: 300, distance: 43.8
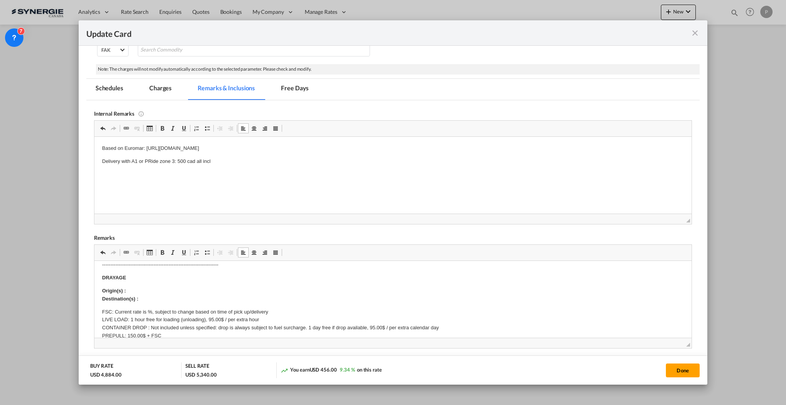
scroll to position [154, 0]
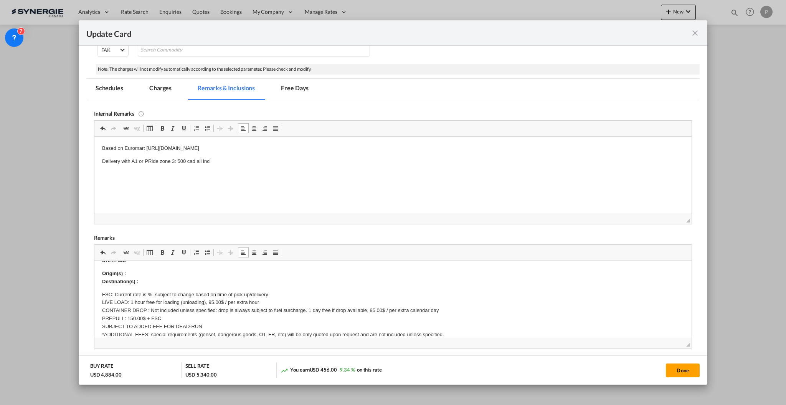
click at [159, 277] on p "Origin(s) : Destination(s) :" at bounding box center [393, 277] width 582 height 16
click at [159, 268] on body "Origin Charges Pick-up location : Via Cal Resana, 15A, 31028 TEZZE DI PIAVE (TV…" at bounding box center [393, 363] width 582 height 498
click at [149, 291] on p "FSC: Current rate is %, subject to change based on time of pick up/delivery LIV…" at bounding box center [393, 314] width 582 height 48
click at [167, 311] on p "FSC: Current rate is 25%, subject to change based on time of pick up/delivery L…" at bounding box center [393, 314] width 582 height 48
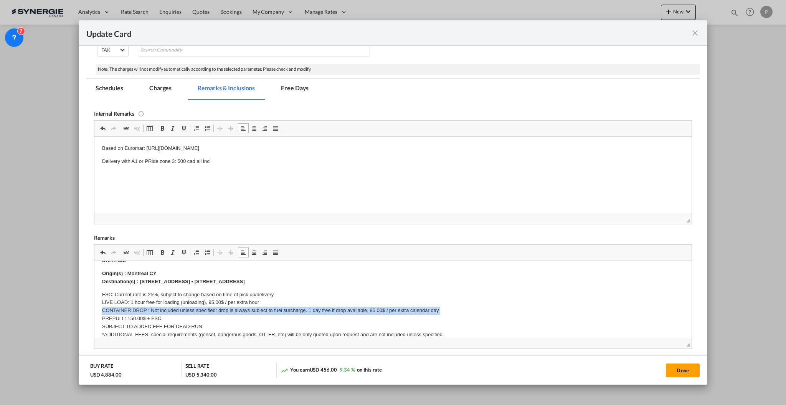
click at [167, 311] on p "FSC: Current rate is 25%, subject to change based on time of pick up/delivery L…" at bounding box center [393, 314] width 582 height 48
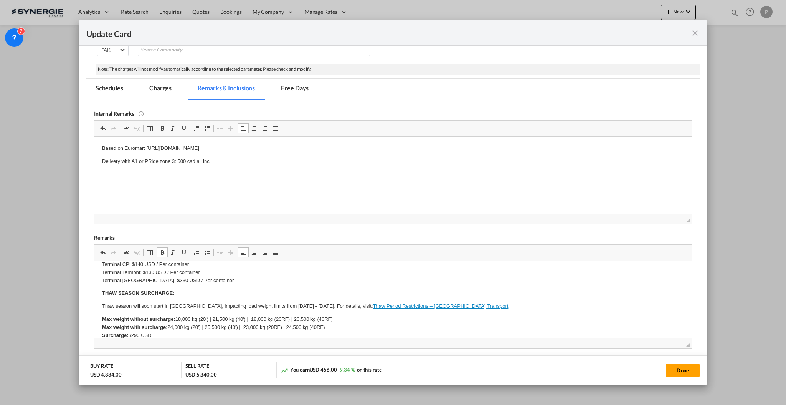
scroll to position [307, 0]
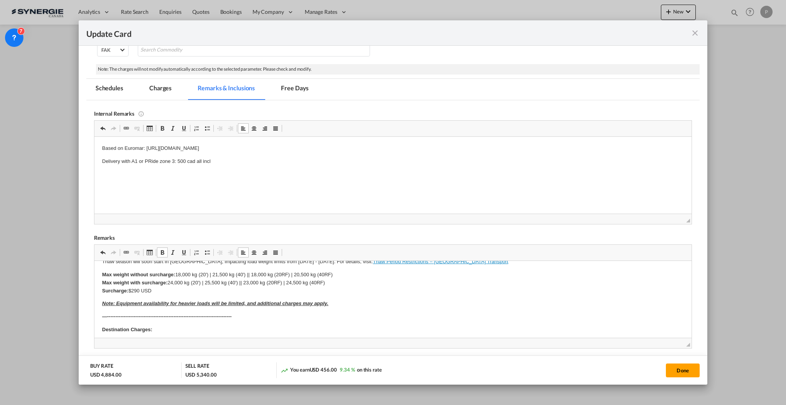
drag, startPoint x: 98, startPoint y: 299, endPoint x: 312, endPoint y: 306, distance: 214.7
click at [312, 306] on html "Origin Charges Pick-up location : Via Cal Resana, 15A, 31028 TEZZE DI PIAVE (TV…" at bounding box center [392, 205] width 597 height 505
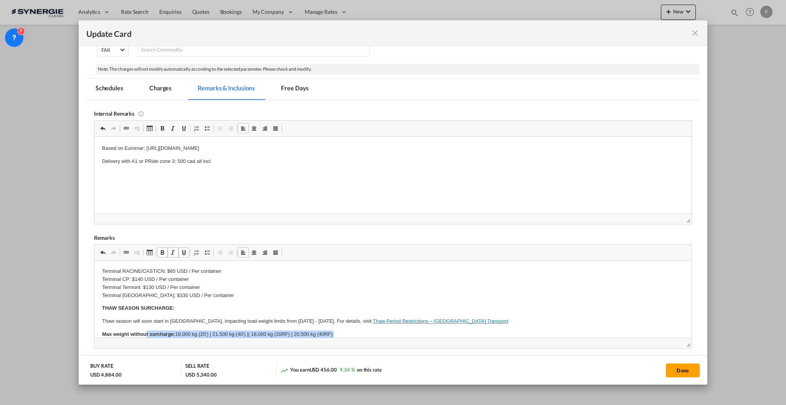
scroll to position [261, 0]
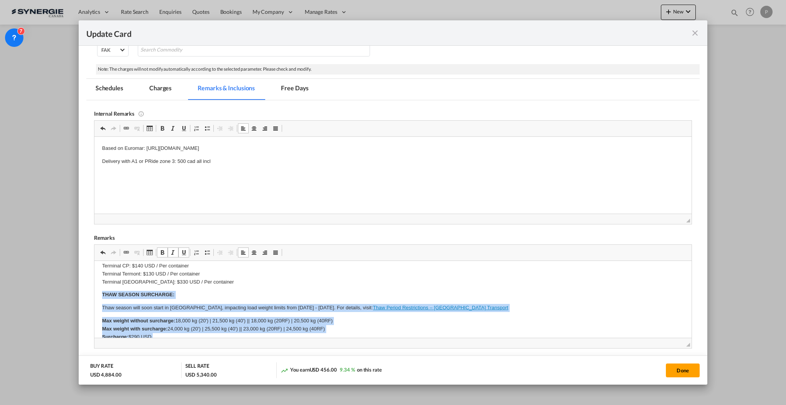
drag, startPoint x: 341, startPoint y: 301, endPoint x: 96, endPoint y: 293, distance: 245.0
click at [96, 293] on html "Origin Charges Pick-up location : Via Cal Resana, 15A, 31028 TEZZE DI PIAVE (TV…" at bounding box center [392, 251] width 597 height 505
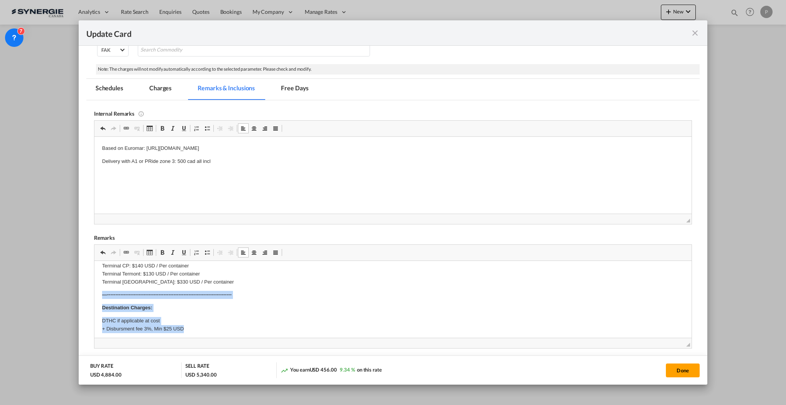
drag, startPoint x: 195, startPoint y: 329, endPoint x: 99, endPoint y: 293, distance: 102.0
click at [99, 293] on html "Origin Charges Pick-up location : Via Cal Resana, 15A, 31028 TEZZE DI PIAVE (TV…" at bounding box center [392, 218] width 597 height 438
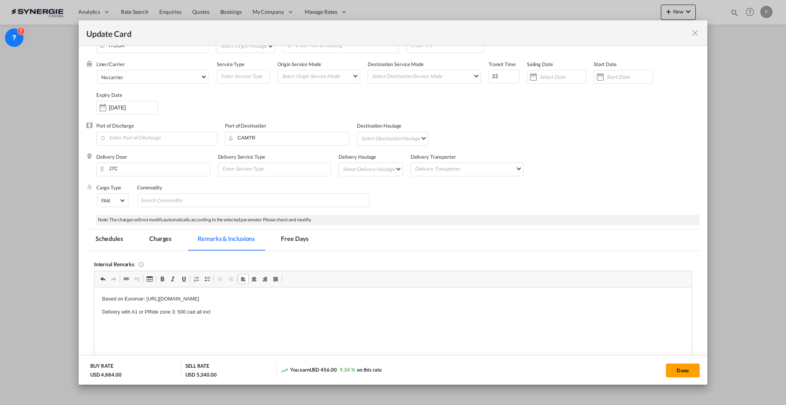
scroll to position [0, 0]
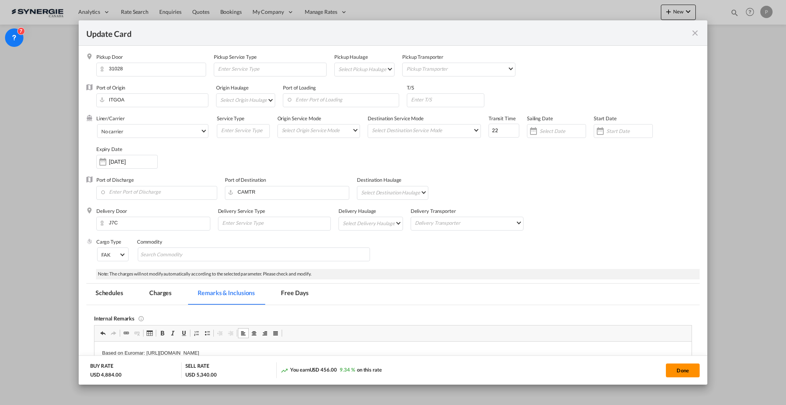
click at [671, 369] on button "Done" at bounding box center [683, 370] width 34 height 14
type input "08 Nov 2025"
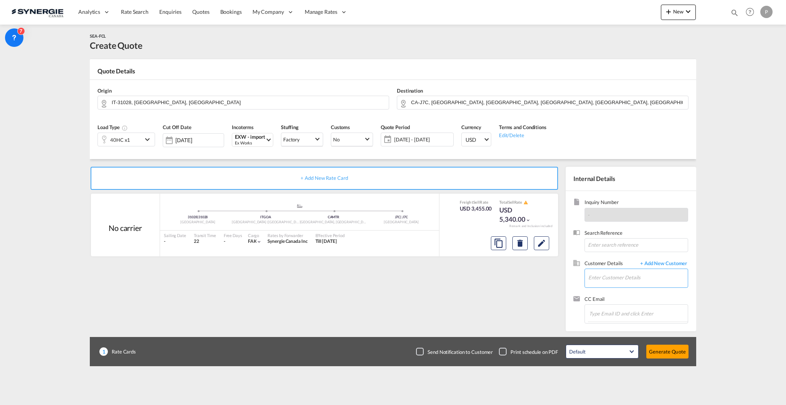
click at [639, 283] on input "Enter Customer Details" at bounding box center [638, 277] width 99 height 17
paste input "logistics@calefactio.com"
click at [634, 295] on div "Logistique Service logistics@calefactio.com | CALEFACTIO" at bounding box center [661, 290] width 146 height 21
type input "CALEFACTIO, Logistique Service, logistics@calefactio.com"
click at [673, 351] on button "Generate Quote" at bounding box center [667, 351] width 42 height 14
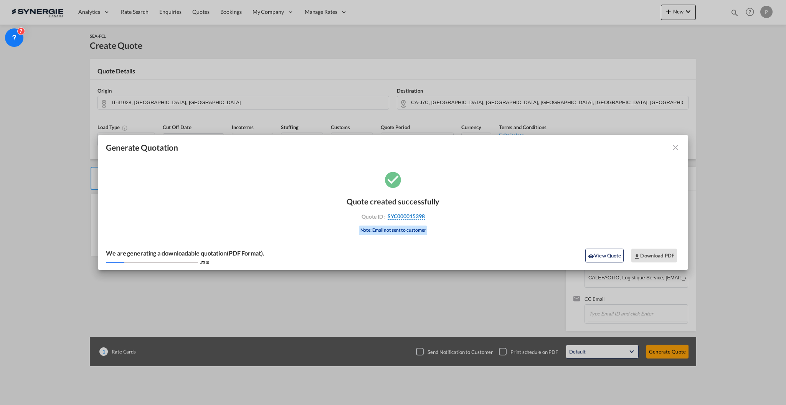
drag, startPoint x: 433, startPoint y: 218, endPoint x: 424, endPoint y: 216, distance: 9.5
click at [424, 216] on div "Quote ID : SYC000015398" at bounding box center [393, 216] width 89 height 7
copy div "SYC000015398"
click at [653, 254] on button "Download PDF" at bounding box center [654, 255] width 46 height 14
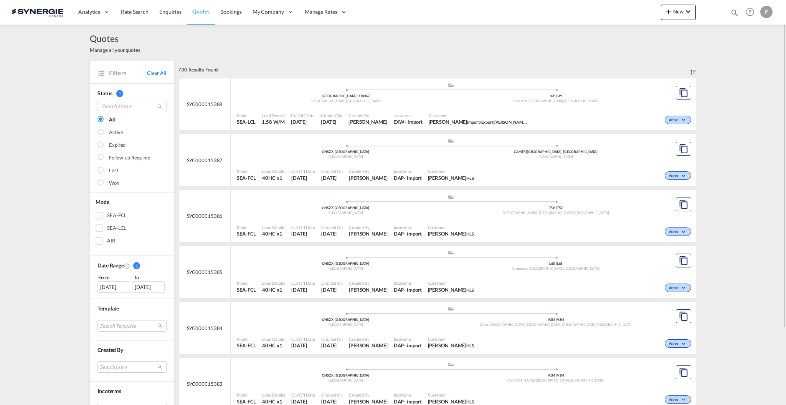
click at [160, 70] on link "Clear All" at bounding box center [157, 72] width 20 height 7
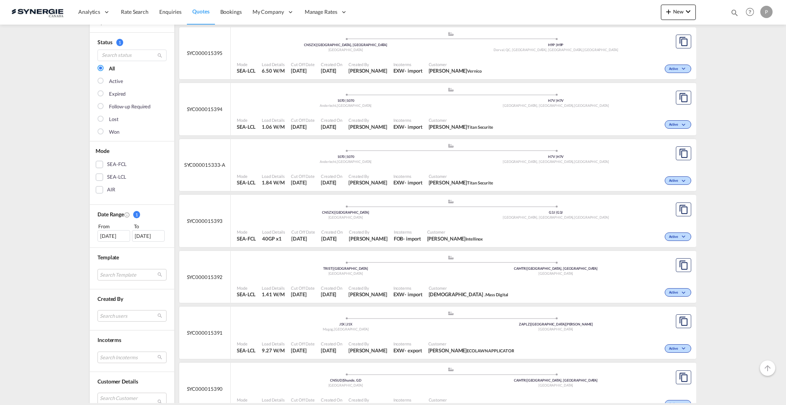
scroll to position [205, 0]
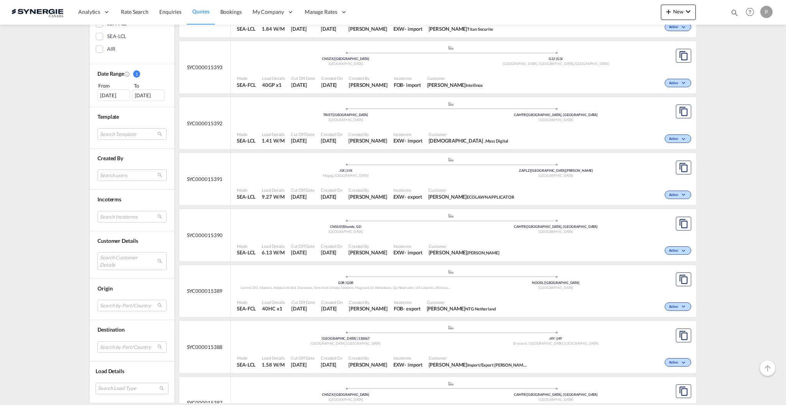
click at [115, 261] on md-select "Search Customer Details user name user naimul LODI lnaimul@yahoo.com | dr. naim…" at bounding box center [132, 261] width 69 height 18
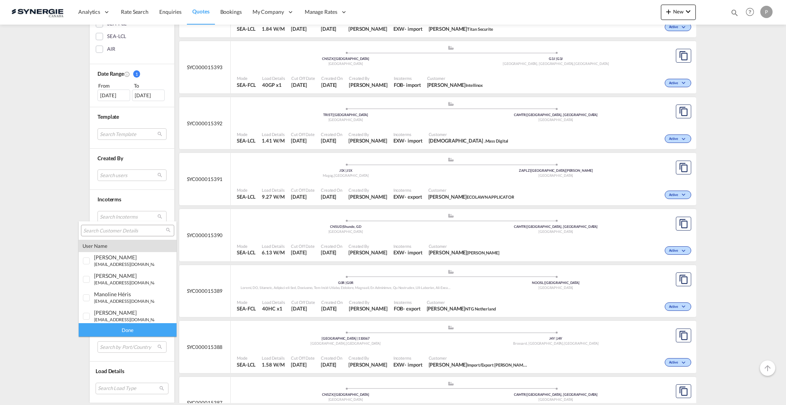
type md-option "[object Object]"
click at [127, 226] on div at bounding box center [127, 231] width 93 height 12
click at [130, 233] on input "search" at bounding box center [124, 230] width 83 height 7
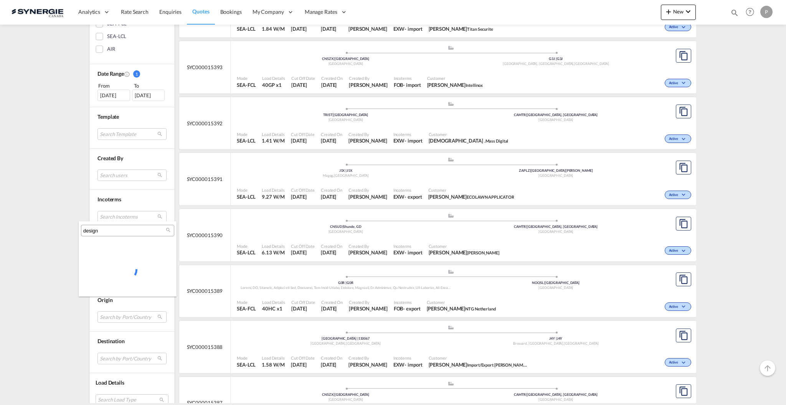
type input "design"
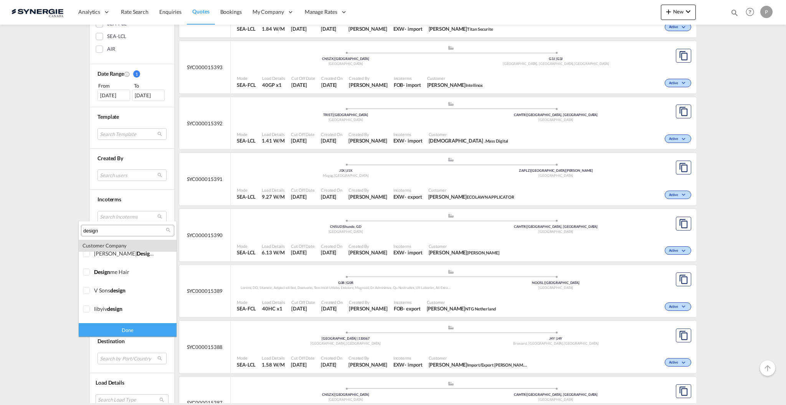
scroll to position [152, 0]
click at [138, 285] on div "design me hair" at bounding box center [124, 286] width 60 height 7
click at [139, 331] on div "Done" at bounding box center [128, 329] width 98 height 13
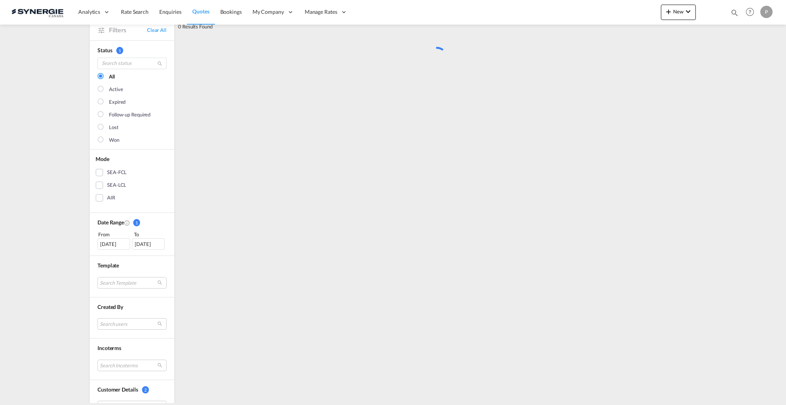
scroll to position [0, 0]
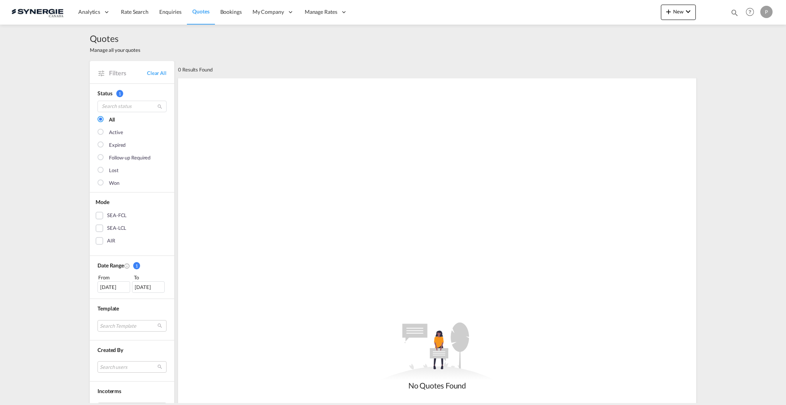
click at [117, 293] on div "Date Range 1 From To 10 Sep 2025 10 Oct 2025 From: 10 Sep 2025 To: 10 Oct 2025 …" at bounding box center [132, 277] width 84 height 43
click at [117, 288] on div "10 Sep 2025" at bounding box center [114, 287] width 33 height 12
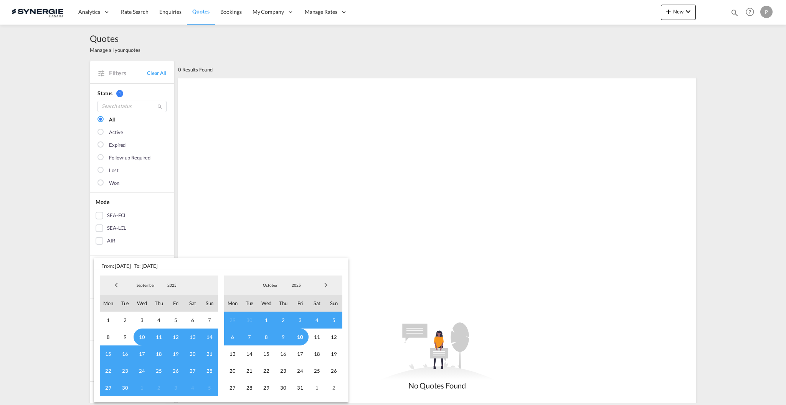
click at [118, 283] on span "Previous Month" at bounding box center [116, 284] width 15 height 15
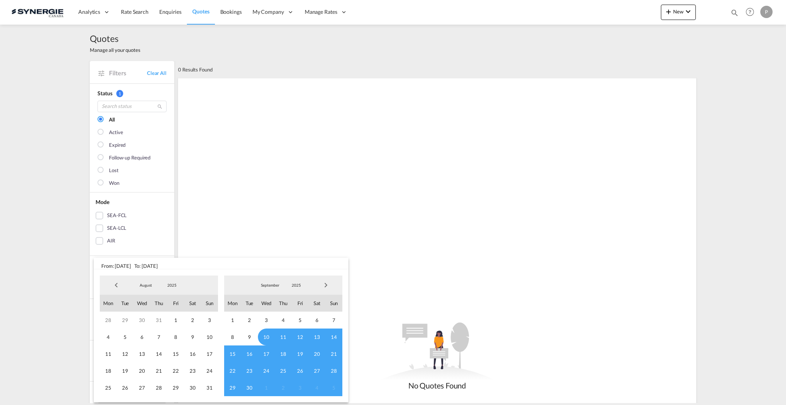
click at [118, 283] on span "Previous Month" at bounding box center [116, 284] width 15 height 15
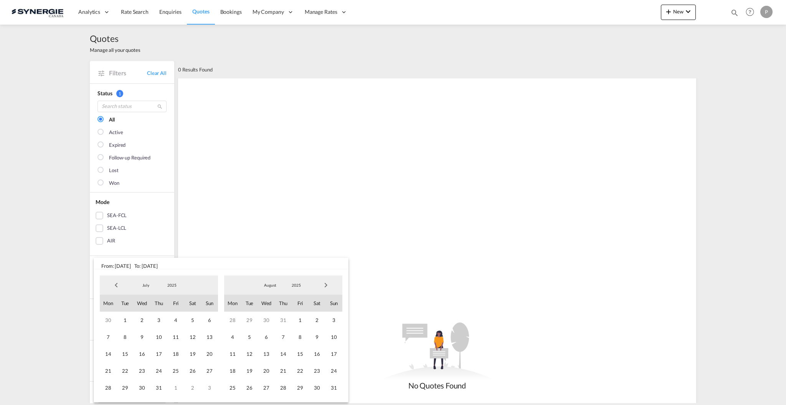
click at [118, 283] on span "Previous Month" at bounding box center [116, 284] width 15 height 15
click at [121, 319] on span "1" at bounding box center [125, 319] width 17 height 17
click at [321, 282] on span "Next Month" at bounding box center [325, 284] width 15 height 15
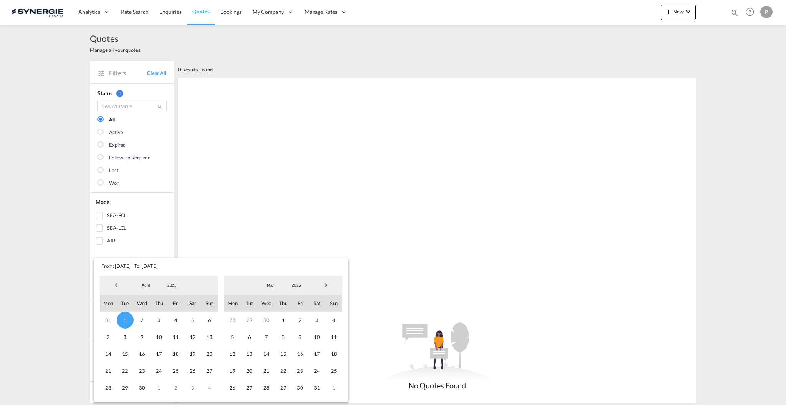
click at [321, 282] on span "Next Month" at bounding box center [325, 284] width 15 height 15
click at [291, 361] on div "29 30 1 2 3 4 5 6 7 8 9 10 11 12 13 14 15 16 17 18 19 20 21 22 23 24 25 26 27 2…" at bounding box center [283, 353] width 118 height 84
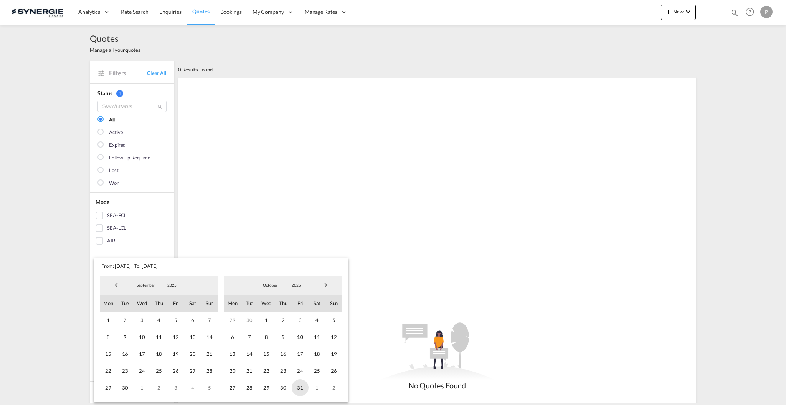
click at [298, 386] on span "31" at bounding box center [300, 387] width 17 height 17
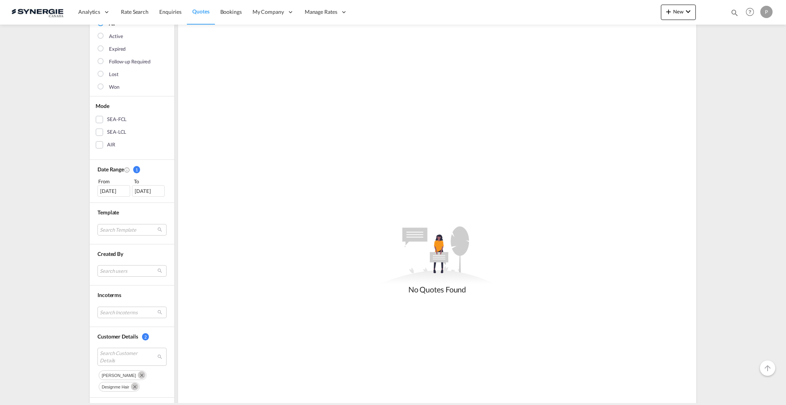
scroll to position [154, 0]
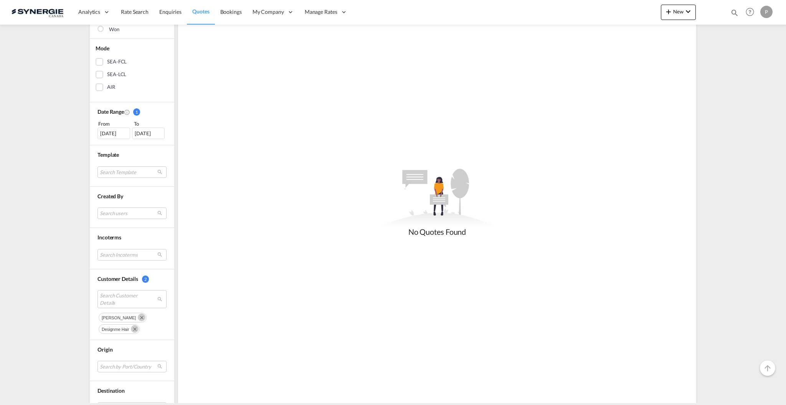
click at [138, 316] on md-icon "Remove" at bounding box center [142, 317] width 8 height 8
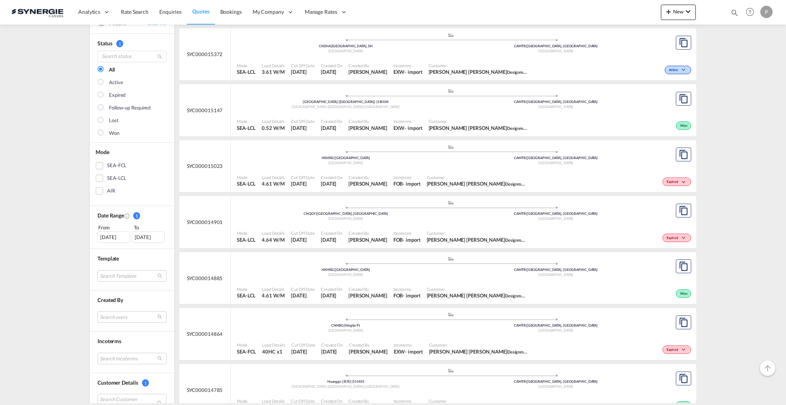
scroll to position [0, 0]
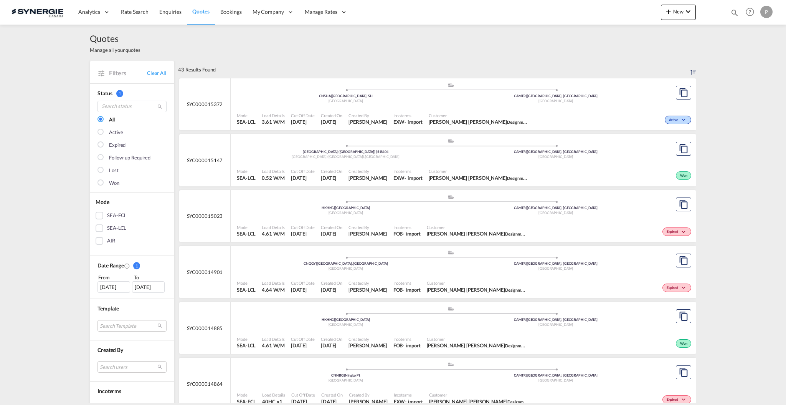
click at [116, 216] on div "SEA-FCL" at bounding box center [117, 216] width 20 height 8
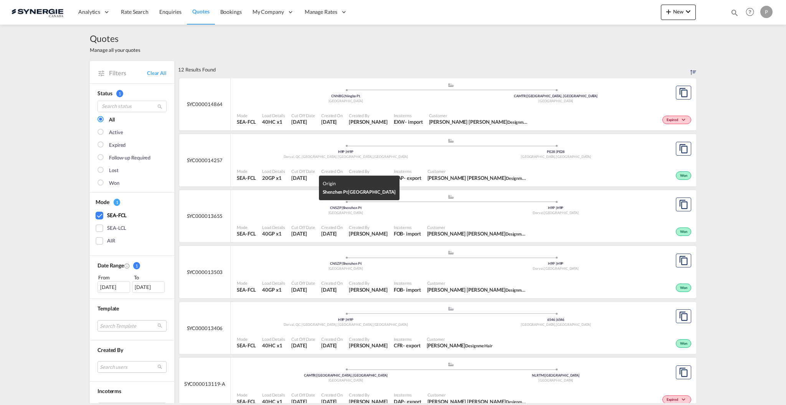
click at [400, 213] on div "China" at bounding box center [346, 212] width 210 height 5
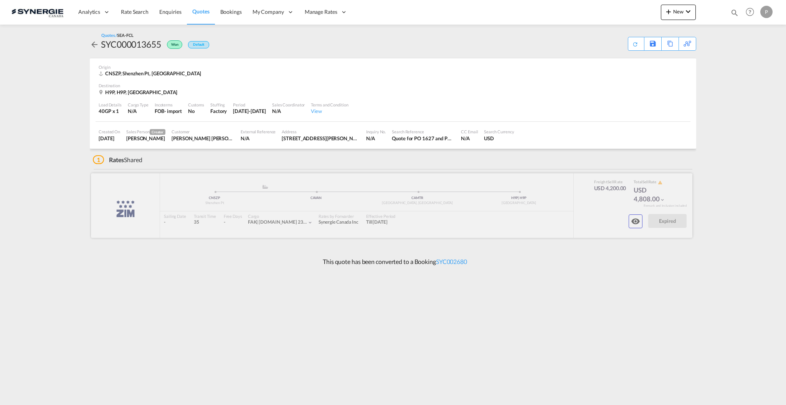
click at [635, 217] on md-icon "icon-eye" at bounding box center [635, 221] width 9 height 9
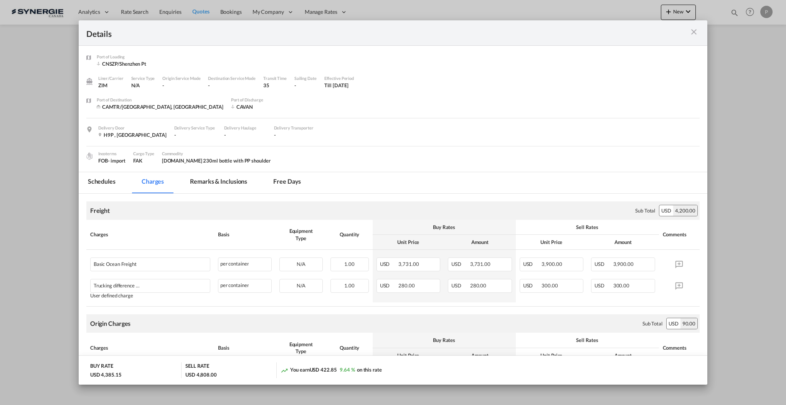
click at [242, 184] on md-tab-item "Remarks & Inclusions" at bounding box center [219, 182] width 76 height 21
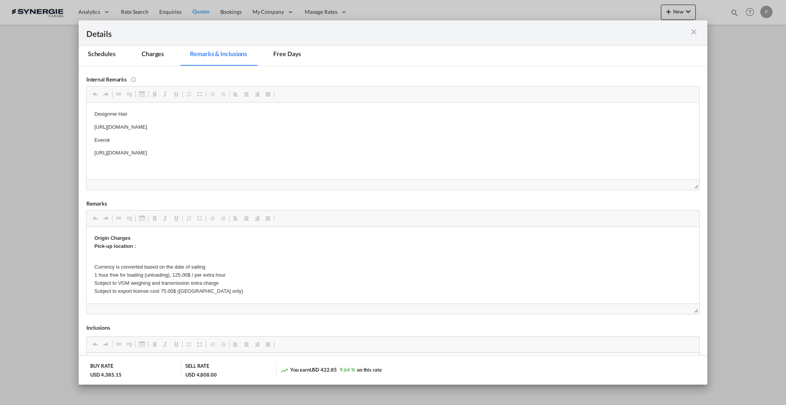
scroll to position [39, 0]
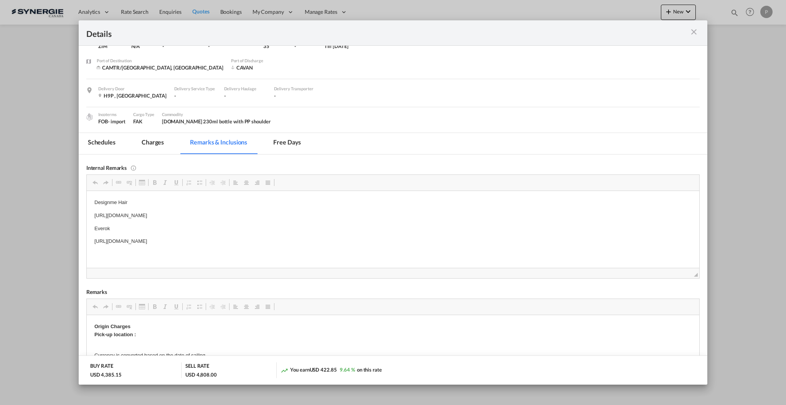
click at [174, 141] on md-pagination-wrapper "Schedules Charges Remarks & Inclusions Free days" at bounding box center [199, 143] width 240 height 21
click at [164, 140] on md-tab-item "Charges" at bounding box center [152, 143] width 41 height 21
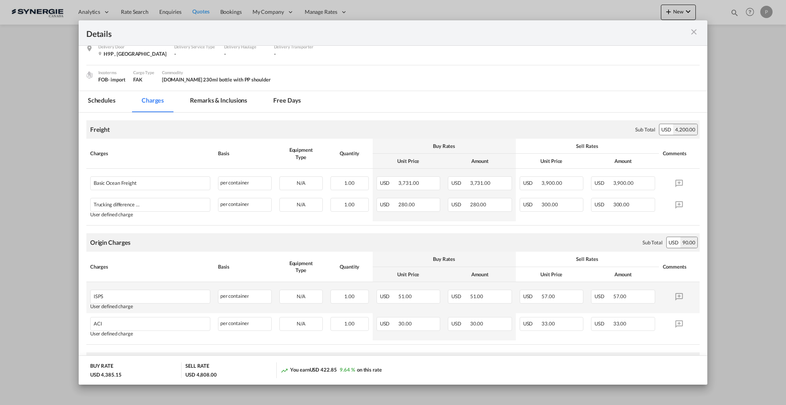
scroll to position [0, 0]
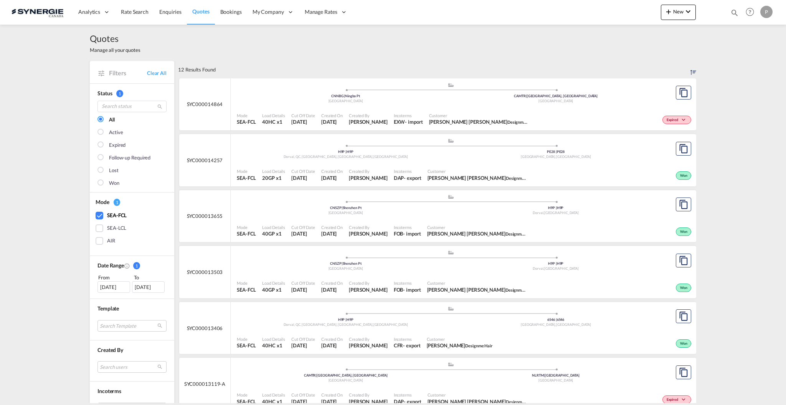
select select "Quotes"
click at [736, 11] on md-icon "icon-magnify" at bounding box center [735, 12] width 8 height 8
click at [606, 12] on select "Bookings Quotes Enquiries" at bounding box center [612, 13] width 36 height 14
click at [689, 13] on input at bounding box center [677, 12] width 96 height 13
type input "13721"
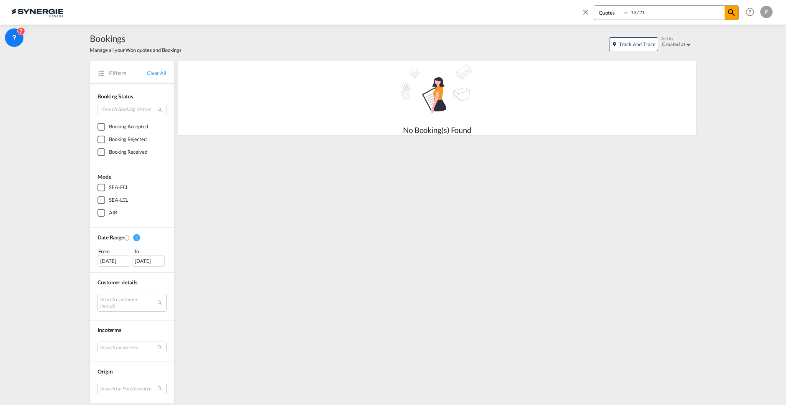
click at [603, 11] on select "Bookings Quotes Enquiries" at bounding box center [612, 13] width 36 height 14
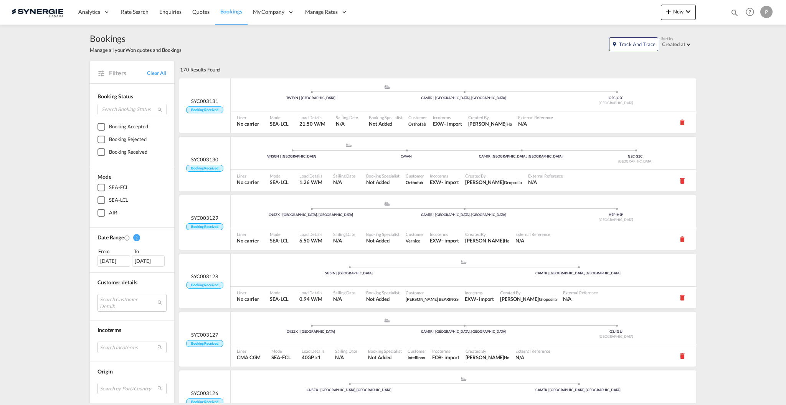
click at [729, 13] on div "Bookings Quotes Enquiries Help Resources Product Release P My Profile Logout" at bounding box center [750, 12] width 49 height 24
click at [733, 12] on md-icon "icon-magnify" at bounding box center [735, 12] width 8 height 8
click at [620, 16] on select "Bookings Quotes Enquiries" at bounding box center [612, 13] width 36 height 14
select select "Quotes"
click at [594, 6] on select "Bookings Quotes Enquiries" at bounding box center [612, 13] width 36 height 14
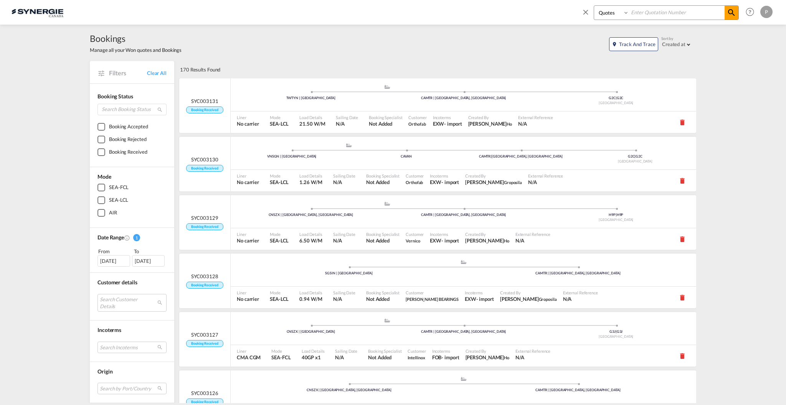
click at [665, 16] on input at bounding box center [677, 12] width 96 height 13
type input "13721"
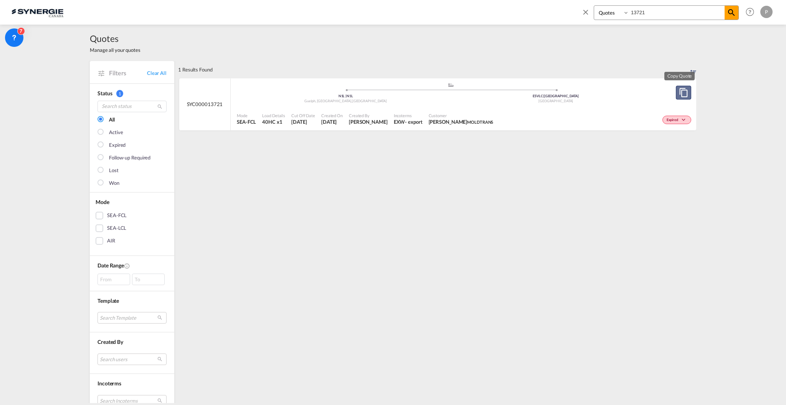
click at [683, 91] on md-icon "assets/icons/custom/copyQuote.svg" at bounding box center [683, 92] width 9 height 9
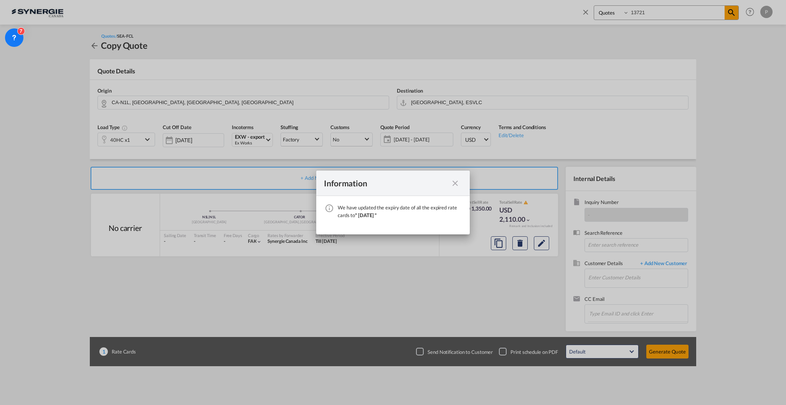
click at [455, 183] on md-icon "icon-close fg-AAA8AD cursor" at bounding box center [455, 183] width 9 height 9
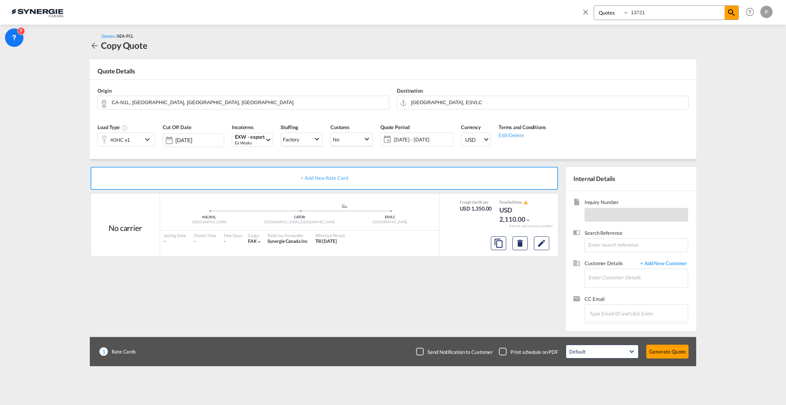
click at [412, 141] on span "10 Oct - 09 Nov 2025" at bounding box center [422, 139] width 57 height 7
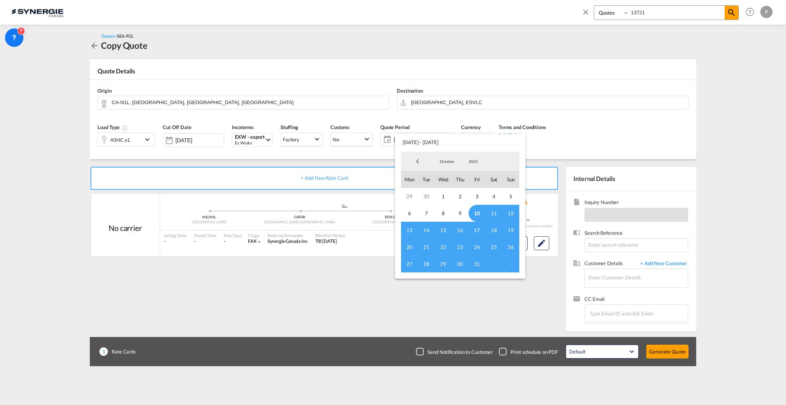
click at [471, 213] on span "10" at bounding box center [477, 213] width 17 height 17
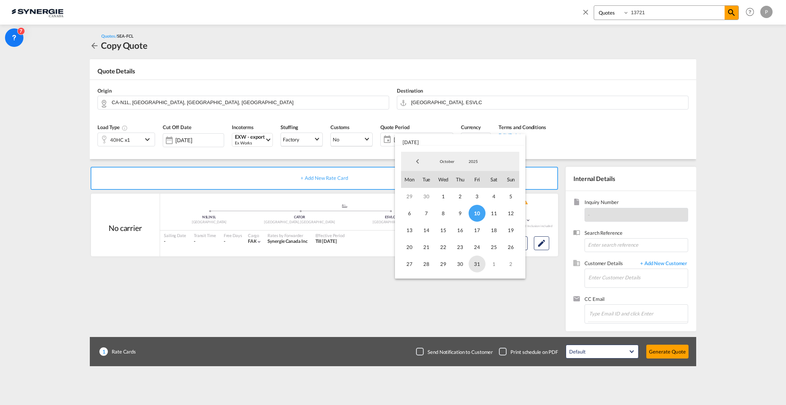
click at [475, 263] on span "31" at bounding box center [477, 263] width 17 height 17
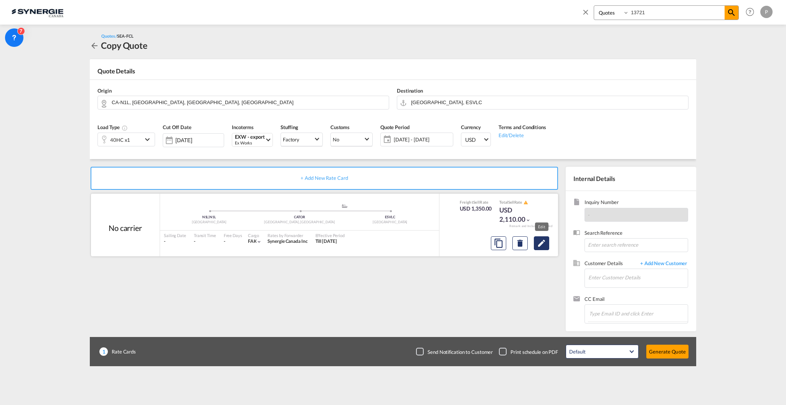
click at [540, 248] on button "Edit" at bounding box center [541, 243] width 15 height 14
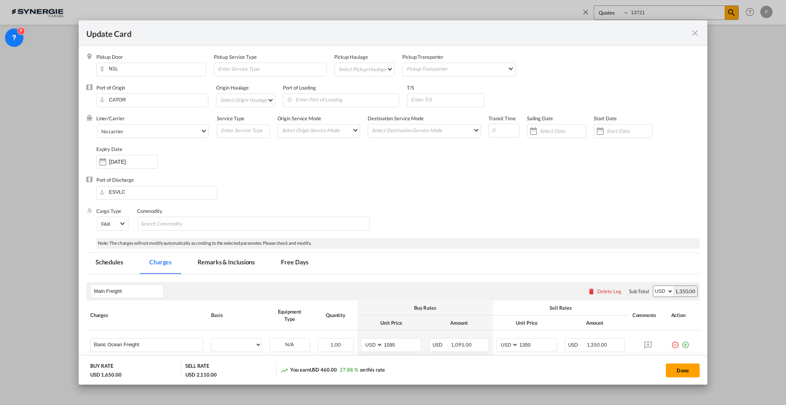
select select "per container"
select select "per B/L"
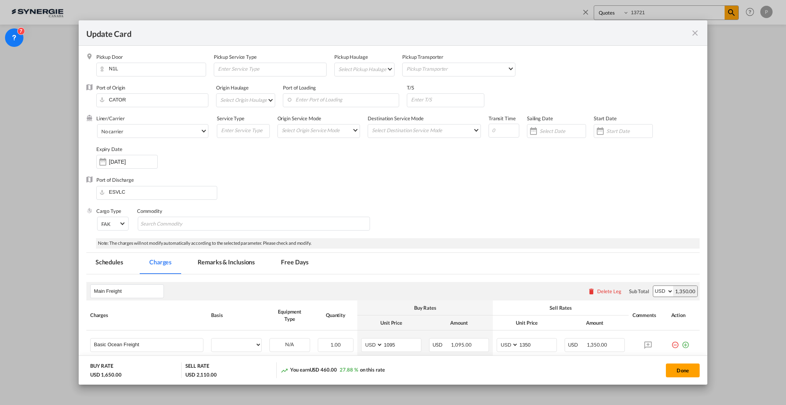
select select "per B/L"
select select "per shipment"
click at [244, 261] on md-tab-item "Remarks & Inclusions" at bounding box center [226, 263] width 76 height 21
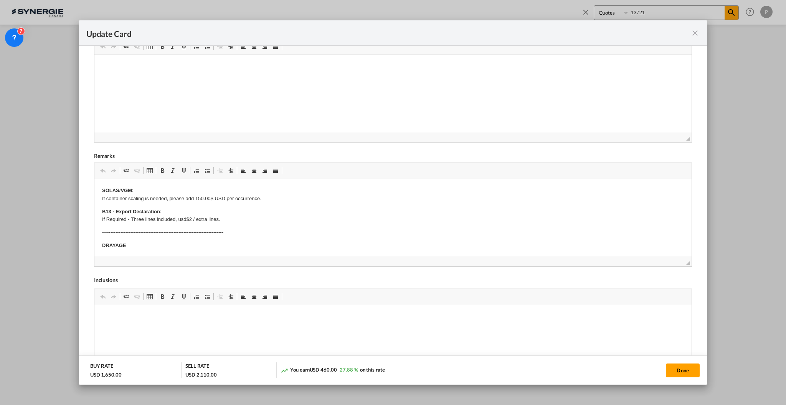
scroll to position [102, 0]
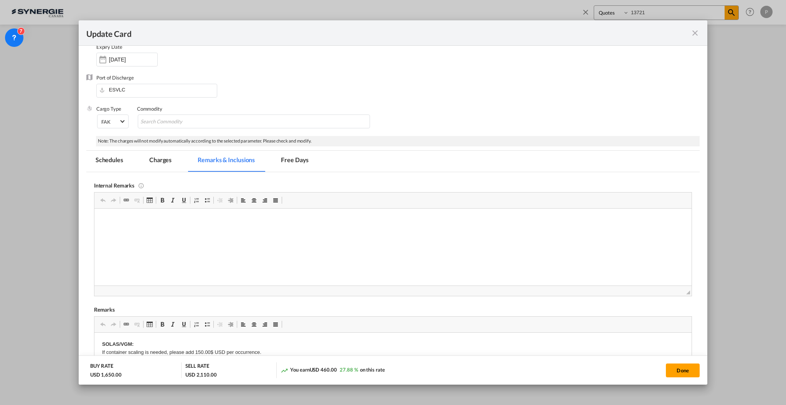
drag, startPoint x: 162, startPoint y: 155, endPoint x: 299, endPoint y: 159, distance: 137.9
click at [162, 155] on md-tab-item "Charges" at bounding box center [160, 160] width 41 height 21
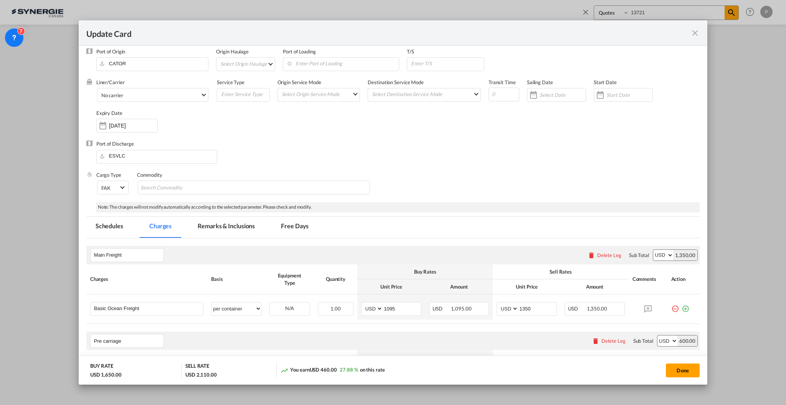
scroll to position [51, 0]
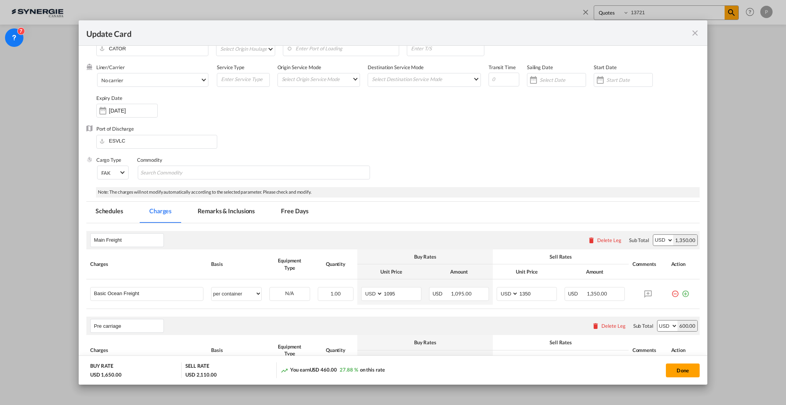
click at [287, 148] on div "Port of Discharge ESVLC" at bounding box center [392, 140] width 613 height 31
click at [236, 292] on select "per equipment per container per B/L per shipping bill per shipment % on freight…" at bounding box center [237, 293] width 50 height 12
select select "per equipment"
click at [212, 287] on select "per equipment per container per B/L per shipping bill per shipment % on freight…" at bounding box center [237, 293] width 50 height 12
click at [292, 294] on select "40HC" at bounding box center [290, 293] width 40 height 10
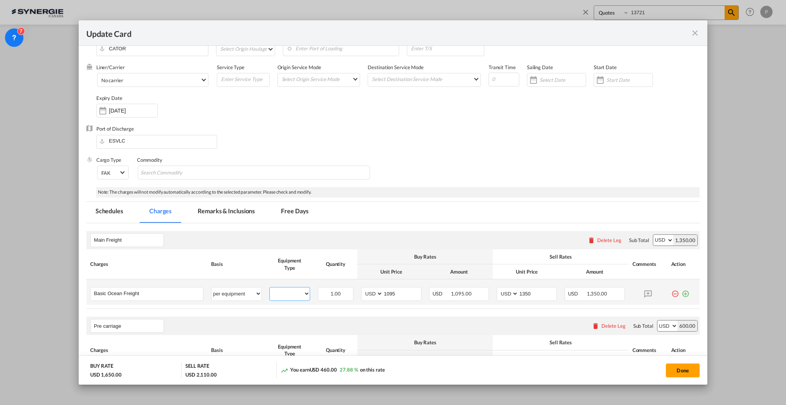
select select "40HC"
click at [270, 288] on select "40HC" at bounding box center [290, 293] width 40 height 10
click at [236, 291] on select "per equipment per container per B/L per shipping bill per shipment % on freight…" at bounding box center [237, 293] width 50 height 12
select select "per container"
click at [212, 287] on select "per equipment per container per B/L per shipping bill per shipment % on freight…" at bounding box center [237, 293] width 50 height 12
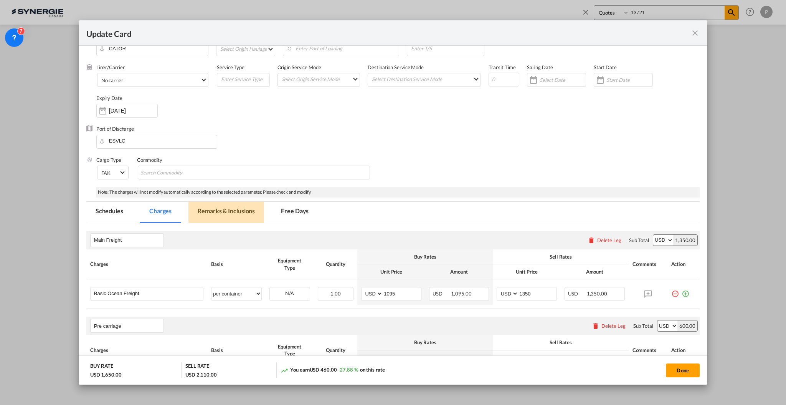
click at [216, 205] on md-tab-item "Remarks & Inclusions" at bounding box center [226, 212] width 76 height 21
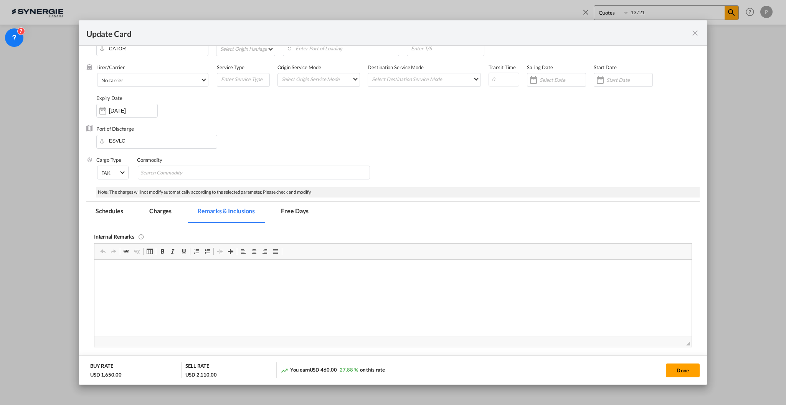
click at [164, 212] on md-tab-item "Charges" at bounding box center [160, 212] width 41 height 21
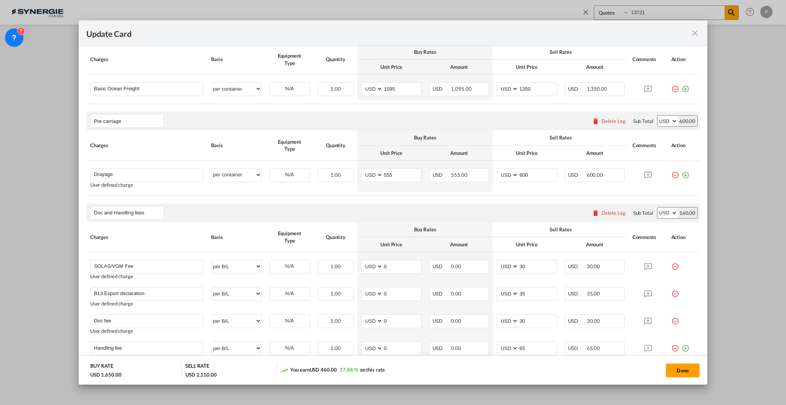
scroll to position [102, 0]
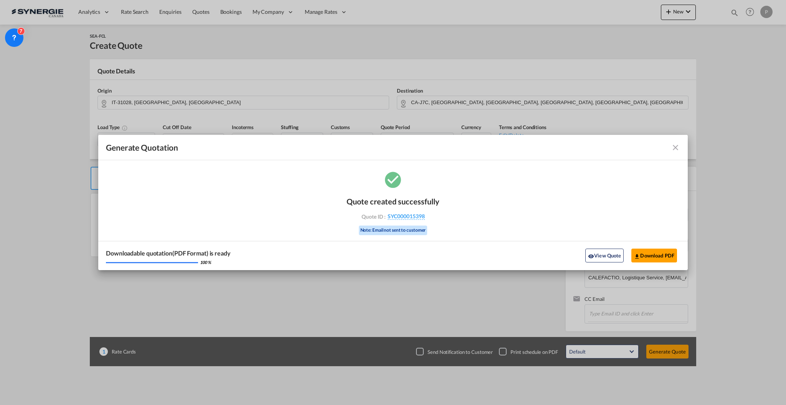
click at [679, 147] on md-icon "icon-close fg-AAA8AD cursor m-0" at bounding box center [675, 147] width 9 height 9
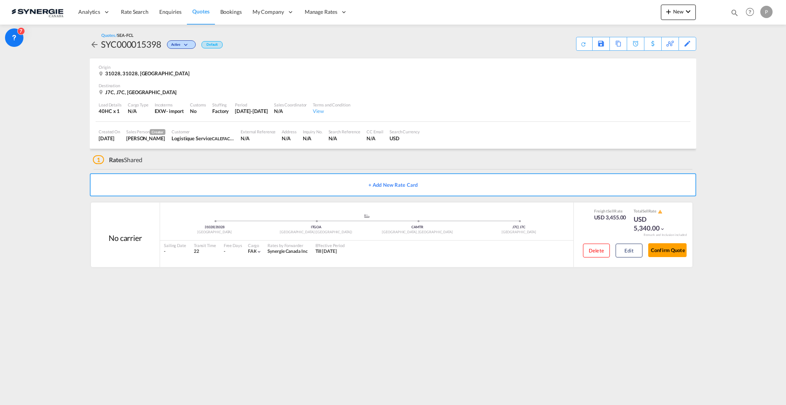
click at [738, 41] on md-content "Analytics Reports Dashboard Rate Search Enquiries Quotes Bookings" at bounding box center [393, 202] width 786 height 405
click at [731, 13] on md-icon "icon-magnify" at bounding box center [735, 12] width 8 height 8
drag, startPoint x: 613, startPoint y: 13, endPoint x: 613, endPoint y: 18, distance: 4.6
click at [613, 13] on select "Bookings Quotes Enquiries" at bounding box center [612, 13] width 36 height 14
select select "Quotes"
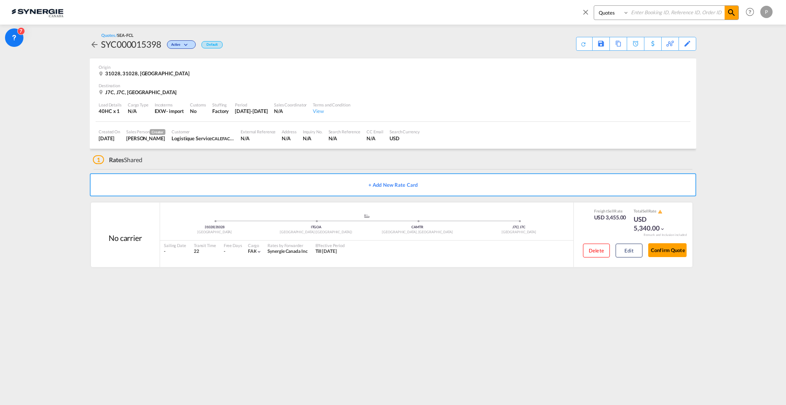
click at [594, 6] on select "Bookings Quotes Enquiries" at bounding box center [612, 13] width 36 height 14
click at [654, 13] on input at bounding box center [677, 12] width 96 height 13
paste input "SYC000015312"
type input "SYC000015312"
click at [735, 13] on md-icon "icon-magnify" at bounding box center [731, 12] width 9 height 9
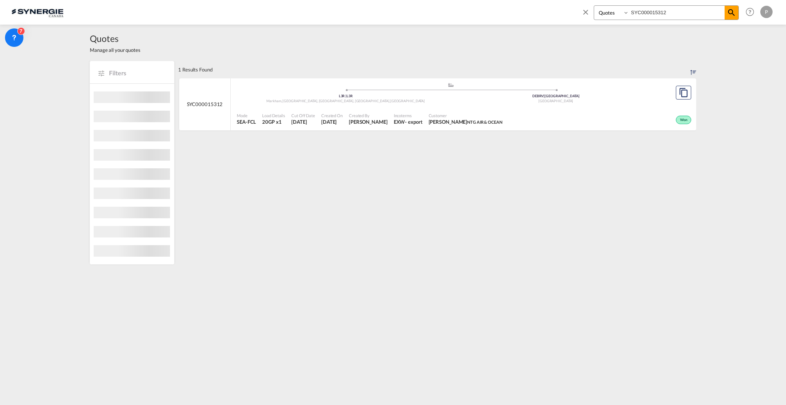
click at [553, 103] on div ".a{fill:#aaa8ad;} .a{fill:#aaa8ad;} L3R | L3R Markham, ON, [GEOGRAPHIC_DATA], […" at bounding box center [451, 93] width 428 height 23
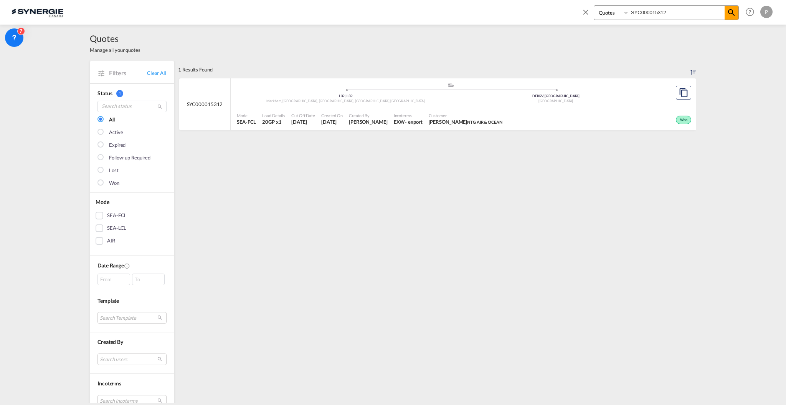
click at [365, 118] on span "[PERSON_NAME]" at bounding box center [368, 121] width 39 height 7
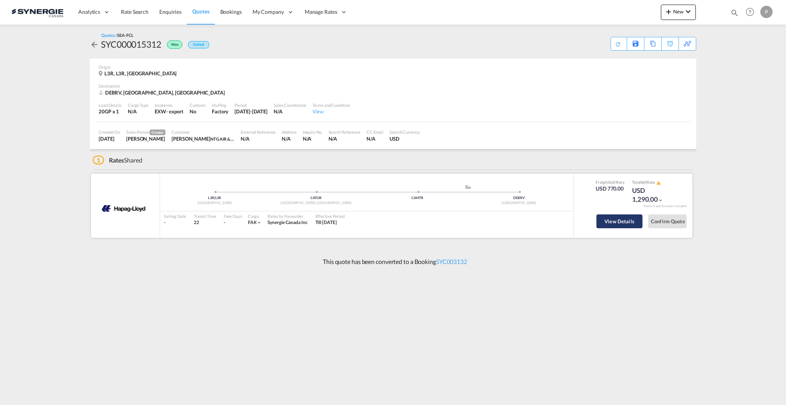
click at [604, 222] on button "View Details" at bounding box center [620, 221] width 46 height 14
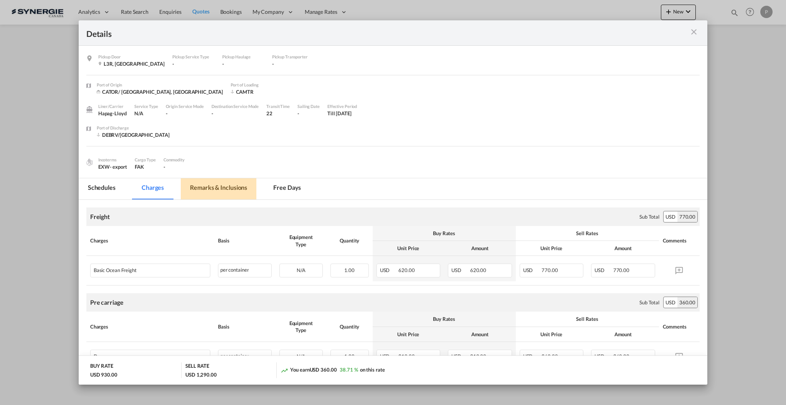
click at [225, 188] on md-tab-item "Remarks & Inclusions" at bounding box center [219, 188] width 76 height 21
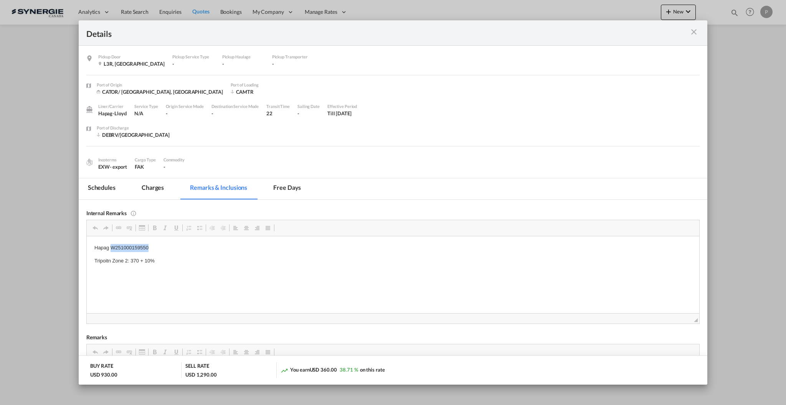
click at [131, 246] on p "Hapag W251000159550" at bounding box center [392, 247] width 597 height 8
copy p "W251000159550"
click at [160, 187] on md-tab-item "Charges" at bounding box center [152, 188] width 41 height 21
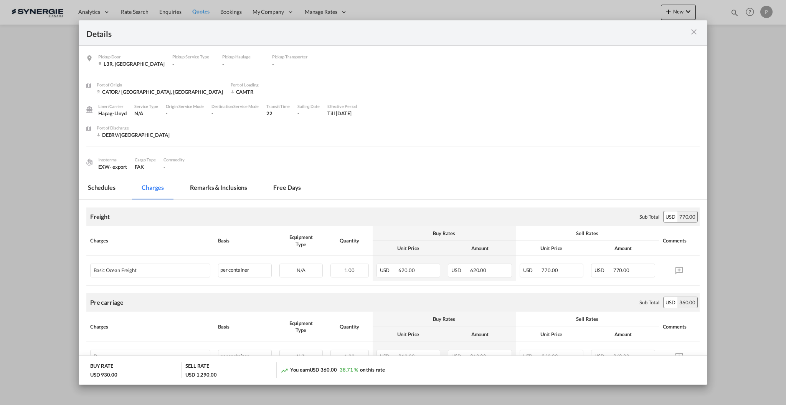
click at [697, 29] on md-icon "icon-close m-3 fg-AAA8AD cursor" at bounding box center [693, 31] width 9 height 9
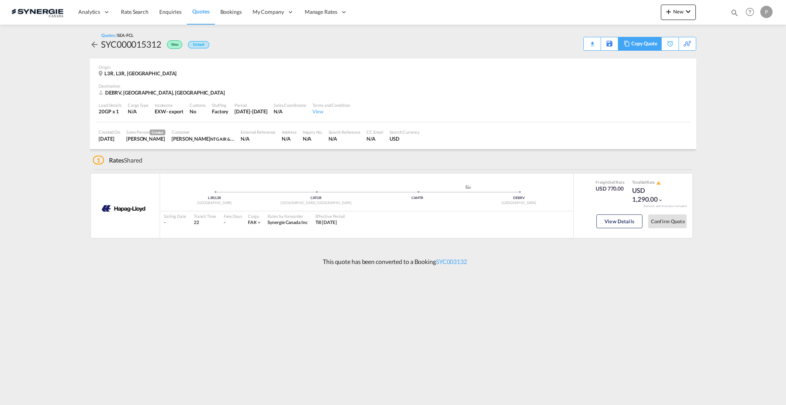
click at [651, 45] on div "Copy Quote" at bounding box center [644, 43] width 26 height 13
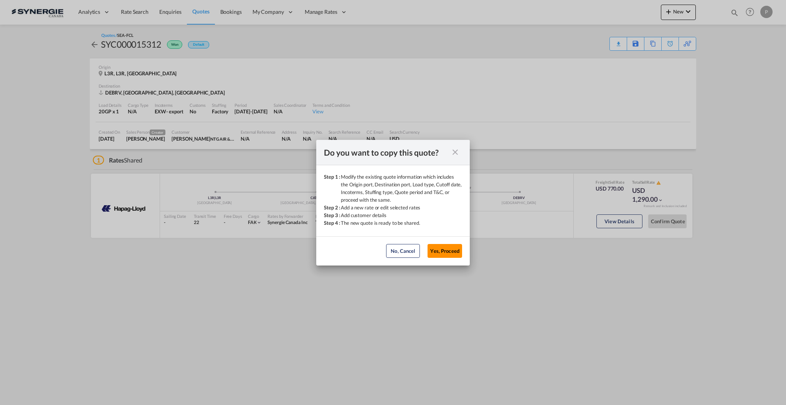
click at [446, 251] on button "Yes, Proceed" at bounding box center [445, 251] width 35 height 14
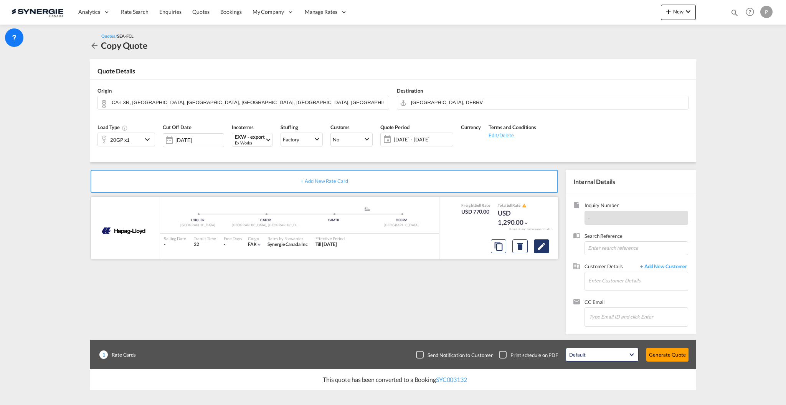
click at [541, 243] on md-icon "Edit" at bounding box center [541, 245] width 9 height 9
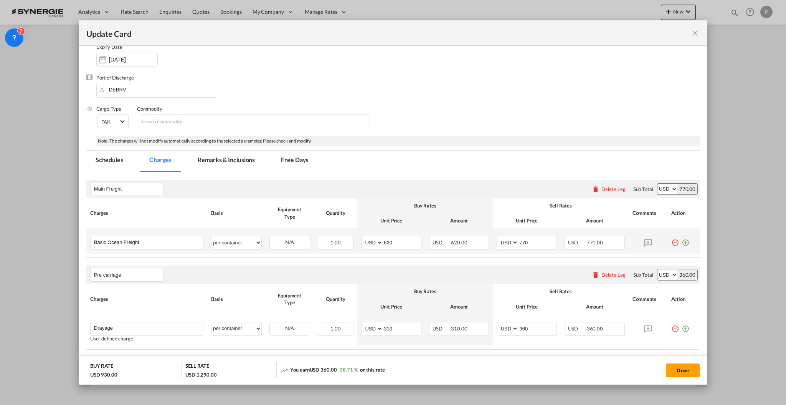
scroll to position [102, 0]
click at [397, 238] on input "620" at bounding box center [402, 242] width 38 height 12
type input "849"
click at [518, 248] on div "Update Card Pickup ..." at bounding box center [518, 242] width 0 height 13
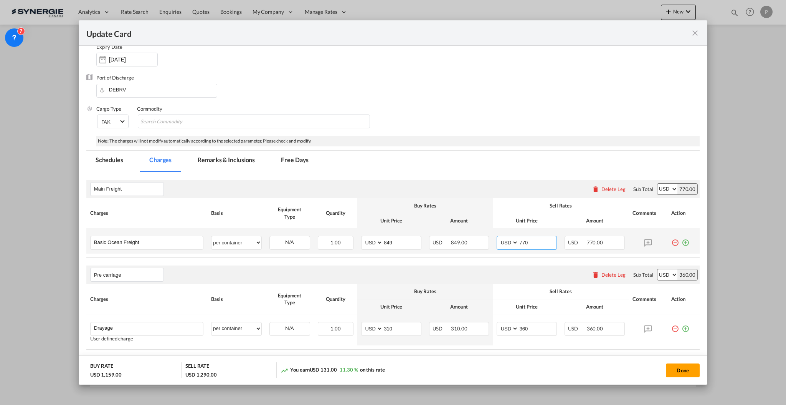
click at [519, 240] on input "770" at bounding box center [538, 242] width 38 height 12
click at [517, 218] on th "Unit Price" at bounding box center [527, 220] width 68 height 15
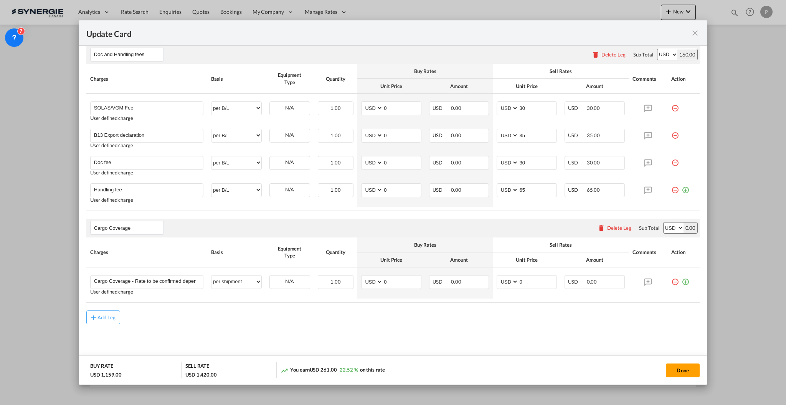
scroll to position [415, 0]
click at [671, 188] on md-icon "icon-minus-circle-outline red-400-fg" at bounding box center [675, 186] width 8 height 8
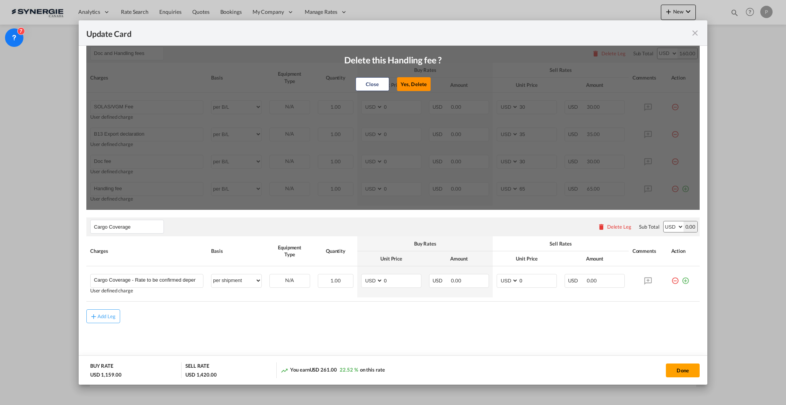
click at [416, 84] on button "Yes, Delete" at bounding box center [414, 84] width 34 height 14
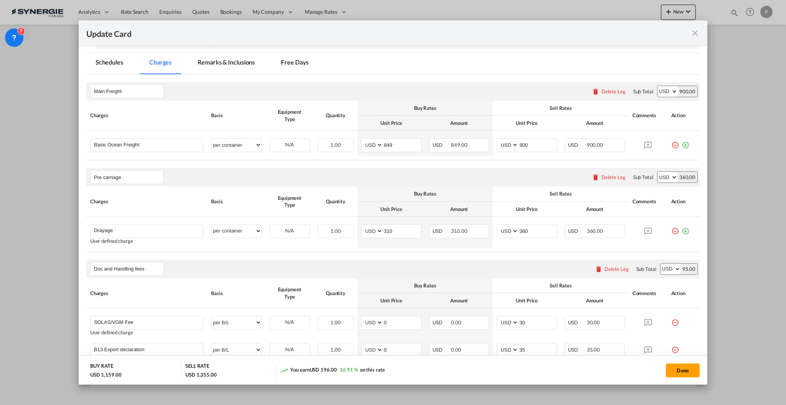
scroll to position [183, 0]
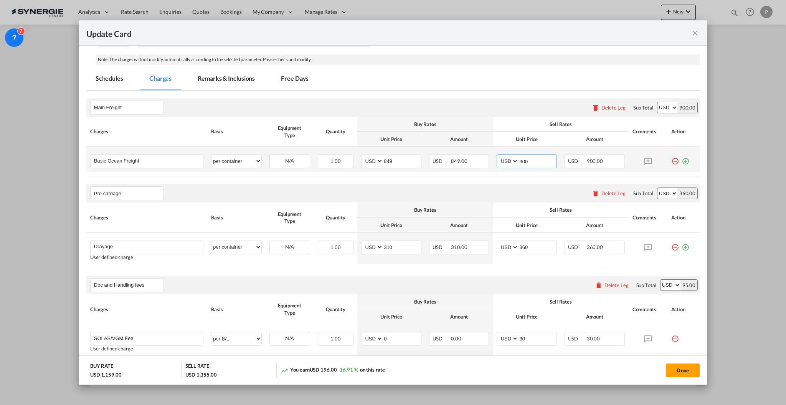
click at [519, 159] on input "900" at bounding box center [538, 161] width 38 height 12
type input "920"
click at [685, 379] on md-dialog-actions "BUY RATE USD 1,159.00 SELL RATE USD 1,375.00 You earn USD 216.00 18.64 % on thi…" at bounding box center [393, 369] width 629 height 29
click at [231, 80] on md-tab-item "Remarks & Inclusions" at bounding box center [226, 79] width 76 height 21
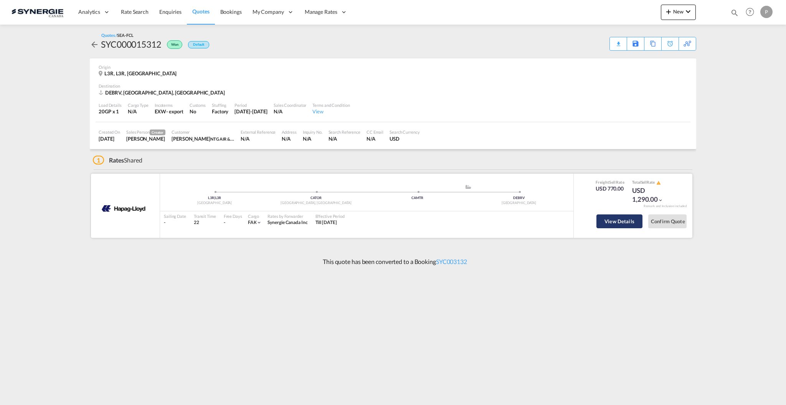
click at [629, 221] on button "View Details" at bounding box center [620, 221] width 46 height 14
